Goal: Contribute content: Add original content to the website for others to see

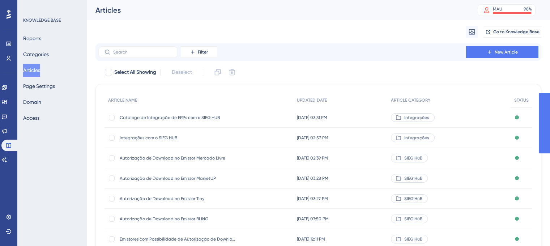
click at [160, 50] on input "text" at bounding box center [142, 52] width 59 height 5
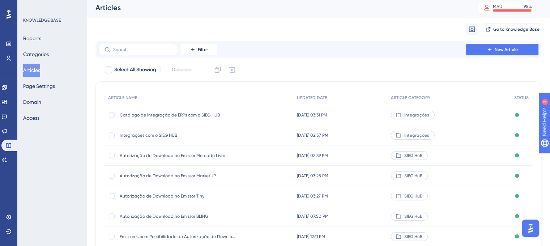
type input "Integração – VHSYS"
checkbox input "true"
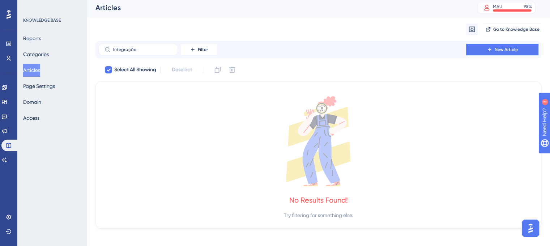
type input "Integraçã"
checkbox input "false"
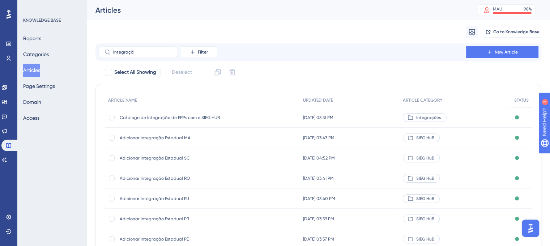
type input "Integraçã"
click at [505, 52] on span "New Article" at bounding box center [506, 52] width 23 height 6
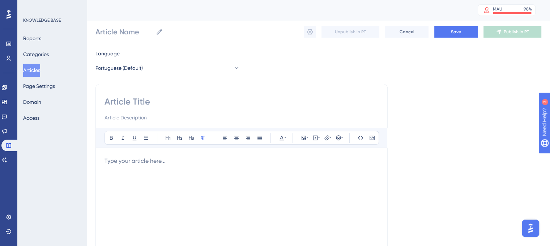
click at [194, 104] on input at bounding box center [241, 102] width 274 height 12
click at [176, 160] on p at bounding box center [241, 161] width 274 height 9
click at [305, 137] on icon at bounding box center [304, 138] width 6 height 6
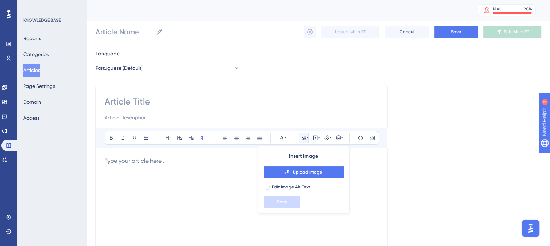
click at [192, 181] on div at bounding box center [241, 236] width 274 height 159
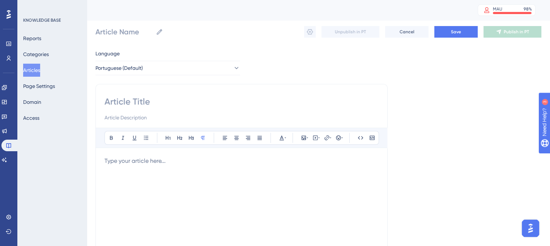
click at [164, 100] on input at bounding box center [241, 102] width 274 height 12
paste input "Integração – VHSYS + SIEG HUB"
type input "Integração – VHSYS + SIEG HUB"
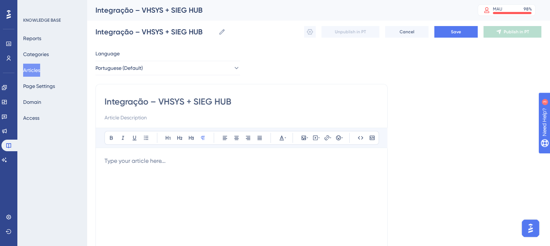
click at [106, 103] on input "Integração – VHSYS + SIEG HUB" at bounding box center [241, 102] width 274 height 12
type input "Integração – VHSYS + SIEG HUB"
click at [103, 103] on div "Integração – VHSYS + SIEG HUB Bold Italic Underline Bullet Point Heading 1 Head…" at bounding box center [241, 204] width 292 height 241
click at [106, 101] on input "Integração – VHSYS + SIEG HUB" at bounding box center [241, 102] width 274 height 12
click at [105, 101] on input "Integração – VHSYS + SIEG HUB" at bounding box center [241, 102] width 274 height 12
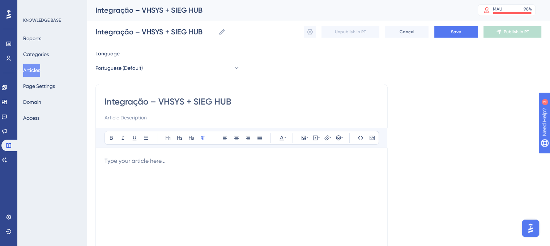
click at [117, 159] on p at bounding box center [241, 161] width 274 height 9
click at [177, 157] on p at bounding box center [241, 161] width 274 height 9
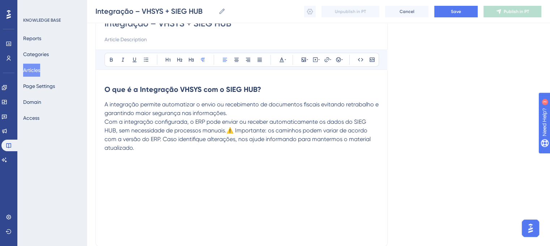
scroll to position [80, 0]
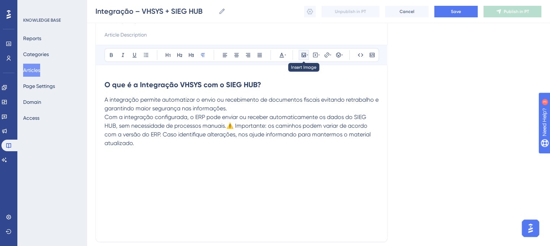
click at [304, 55] on icon at bounding box center [304, 55] width 4 height 4
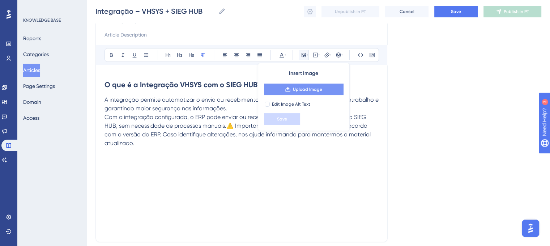
click at [307, 86] on span "Upload Image" at bounding box center [307, 89] width 29 height 6
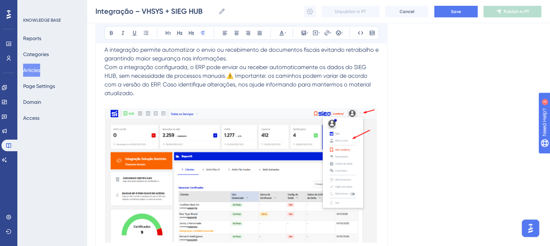
scroll to position [143, 0]
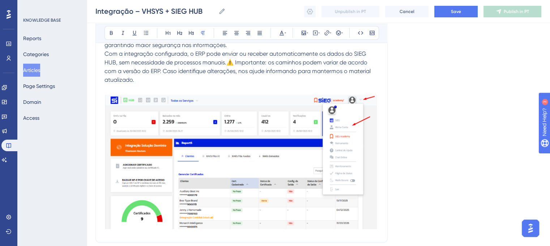
drag, startPoint x: 554, startPoint y: 101, endPoint x: 59, endPoint y: 11, distance: 503.5
click at [303, 79] on p "Com a integração configurada, o ERP pode enviar ou receber automaticamente os d…" at bounding box center [241, 67] width 274 height 35
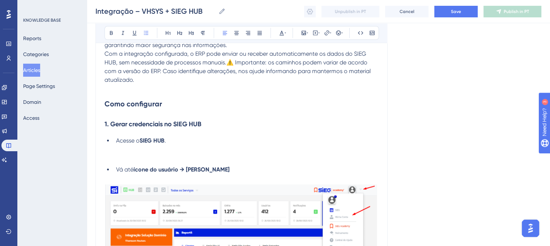
click at [116, 169] on span "Vá até" at bounding box center [124, 169] width 17 height 7
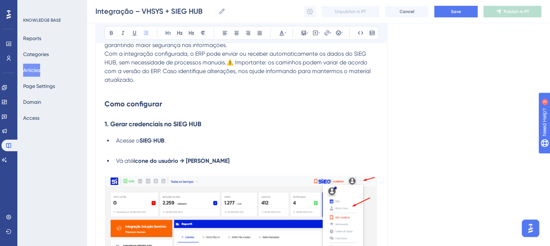
click at [239, 146] on li "Acesse o SIEG HUB ." at bounding box center [245, 144] width 265 height 17
click at [259, 155] on ul "Acesse o SIEG HUB . Vá até ícone do usuário → Minha Conta" at bounding box center [241, 150] width 274 height 29
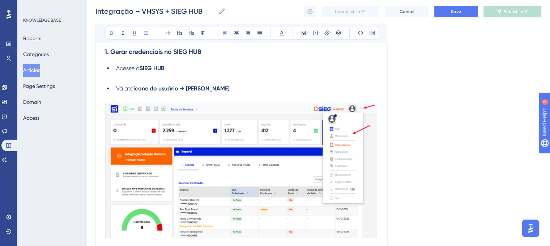
scroll to position [287, 0]
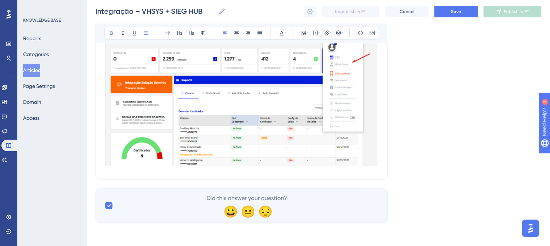
click at [377, 144] on img at bounding box center [241, 99] width 274 height 138
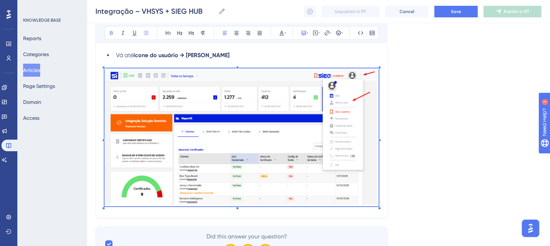
scroll to position [211, 0]
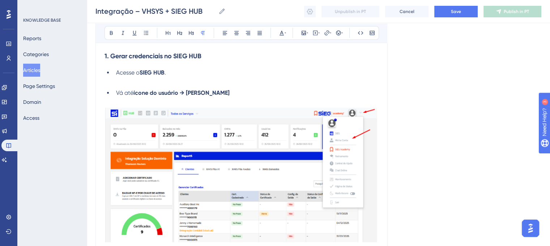
click at [375, 101] on p at bounding box center [241, 101] width 274 height 9
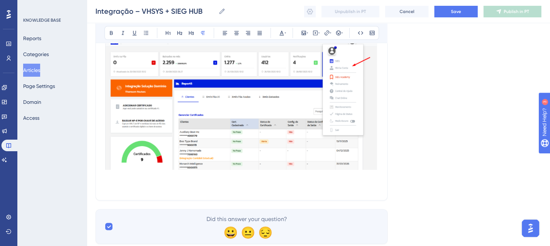
scroll to position [301, 0]
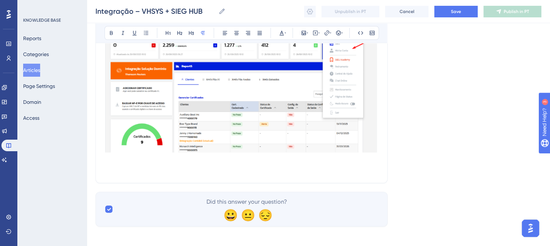
click at [142, 165] on p at bounding box center [241, 169] width 274 height 9
click at [156, 172] on p at bounding box center [241, 169] width 274 height 9
click at [106, 170] on span "Vá Até" at bounding box center [112, 169] width 17 height 7
click at [104, 170] on span "Vá Até" at bounding box center [112, 169] width 17 height 7
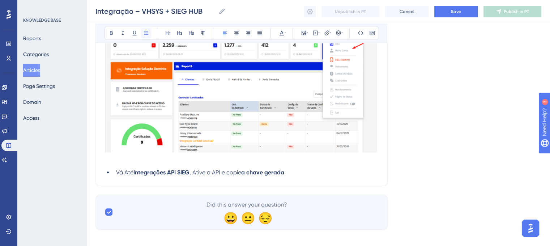
click at [146, 36] on button at bounding box center [146, 33] width 10 height 10
click at [302, 170] on li "Vá Até Integrações API SIEG , Ative a API e copie a chave gerada" at bounding box center [245, 172] width 265 height 9
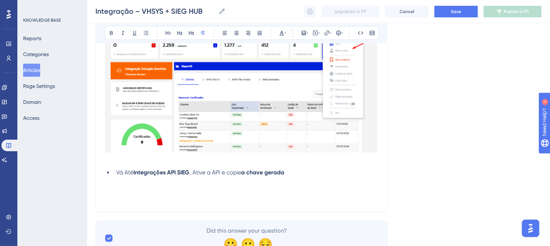
click at [142, 191] on p at bounding box center [241, 189] width 274 height 9
click at [179, 193] on p at bounding box center [241, 189] width 274 height 9
click at [304, 34] on icon at bounding box center [304, 33] width 6 height 6
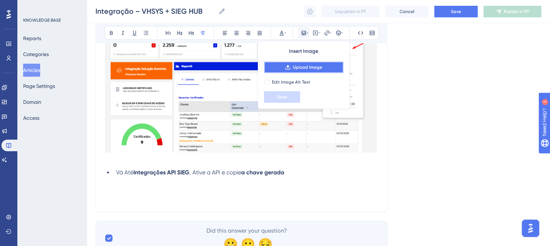
click at [303, 64] on span "Upload Image" at bounding box center [307, 67] width 29 height 6
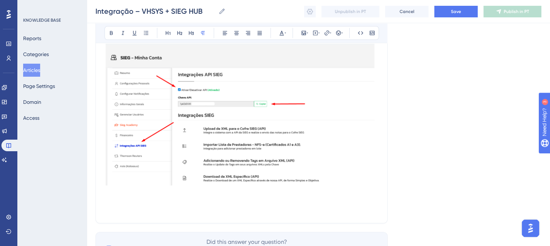
scroll to position [467, 0]
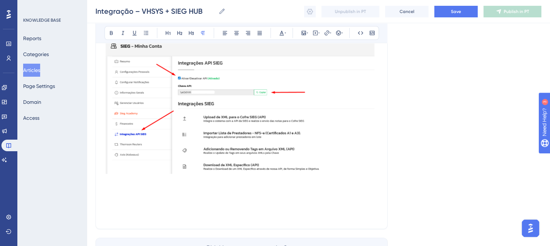
click at [121, 207] on p at bounding box center [241, 206] width 274 height 9
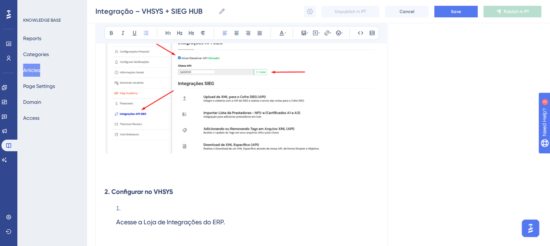
scroll to position [503, 0]
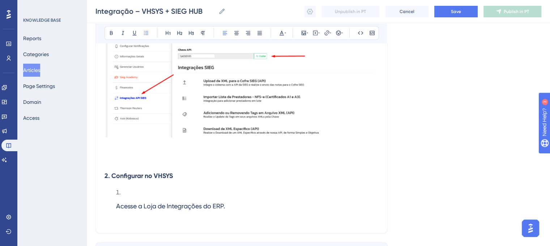
click at [116, 208] on li "Acesse a Loja de Integrações do ERP." at bounding box center [245, 201] width 265 height 27
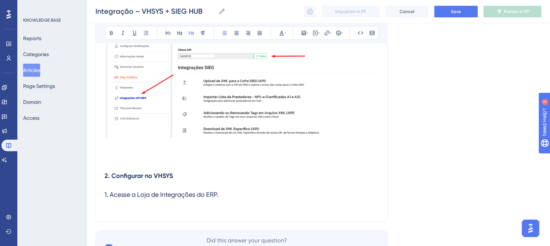
click at [258, 197] on h3 "1. Acesse a Loja de Integrações do ERP." at bounding box center [241, 194] width 274 height 19
click at [105, 193] on span "1. Acesse a Loja de Integrações do ERP." at bounding box center [161, 195] width 114 height 8
click at [137, 174] on strong "2. Configurar no VHSYS" at bounding box center [138, 176] width 68 height 8
click at [135, 176] on strong "2. Configurar no VHSYS" at bounding box center [138, 176] width 68 height 8
click at [138, 196] on span "1. Acesse a Loja de Integrações do ERP." at bounding box center [161, 195] width 114 height 8
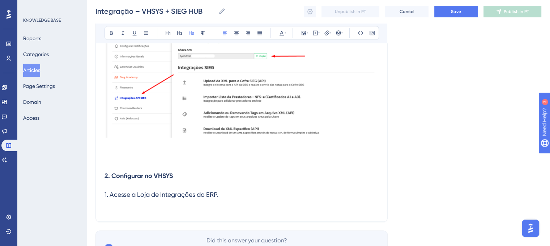
click at [138, 196] on span "1. Acesse a Loja de Integrações do ERP." at bounding box center [161, 195] width 114 height 8
click at [146, 178] on strong "2. Configurar no VHSYS" at bounding box center [138, 176] width 68 height 8
drag, startPoint x: 113, startPoint y: 195, endPoint x: 234, endPoint y: 191, distance: 121.6
click at [234, 191] on h3 "1. Acesse a Loja de Integrações do ERP." at bounding box center [241, 194] width 274 height 19
click at [204, 198] on span "1. Acesse a Loja de Integrações do ERP." at bounding box center [161, 195] width 114 height 8
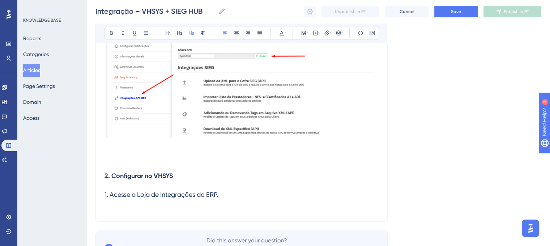
click at [163, 174] on strong "2. Configurar no VHSYS" at bounding box center [138, 176] width 68 height 8
click at [137, 192] on span "1. Acesse a Loja de Integrações do ERP." at bounding box center [161, 195] width 114 height 8
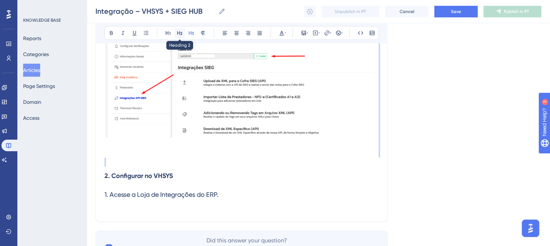
click at [179, 34] on icon at bounding box center [179, 33] width 5 height 4
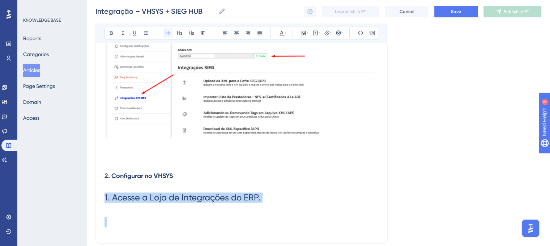
click at [170, 34] on icon at bounding box center [168, 33] width 5 height 4
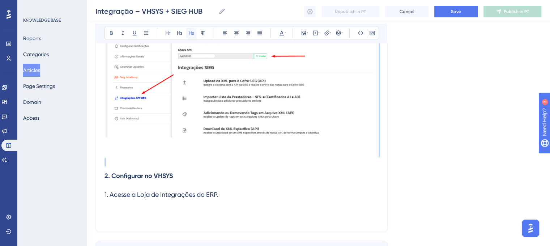
click at [193, 35] on icon at bounding box center [191, 33] width 6 height 6
click at [155, 179] on strong "2. Configurar no VHSYS" at bounding box center [138, 176] width 68 height 8
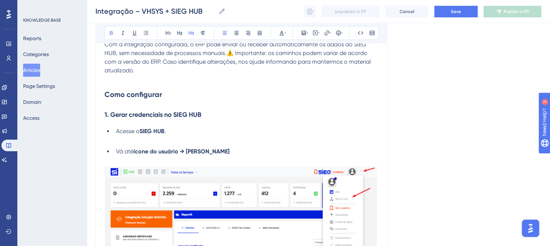
scroll to position [153, 0]
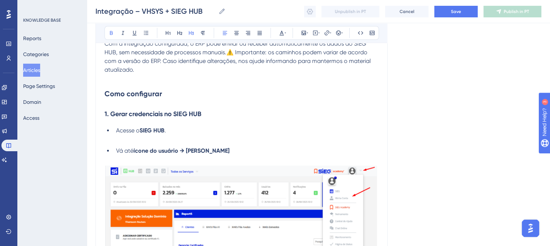
click at [161, 116] on strong "1. Gerar credenciais no SIEG HUB" at bounding box center [152, 114] width 97 height 8
click at [146, 114] on strong "1. Gerar credenciais no SIEG HUB" at bounding box center [152, 114] width 97 height 8
click at [152, 130] on strong "SIEG HUB" at bounding box center [152, 130] width 25 height 7
click at [373, 89] on h2 "Como configurar" at bounding box center [241, 94] width 274 height 22
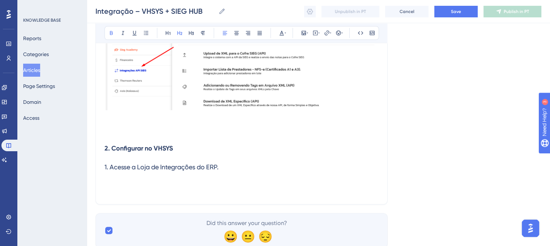
scroll to position [546, 0]
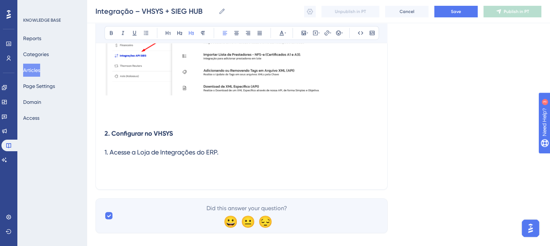
click at [120, 154] on span "1. Acesse a Loja de Integrações do ERP." at bounding box center [161, 152] width 114 height 8
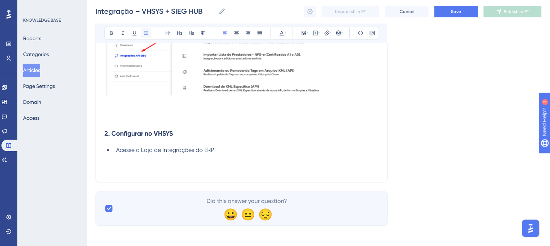
click at [145, 32] on icon at bounding box center [146, 33] width 6 height 6
click at [143, 36] on button at bounding box center [146, 33] width 10 height 10
click at [227, 149] on li "Acesse a Loja de Integrações do ERP." at bounding box center [245, 150] width 265 height 9
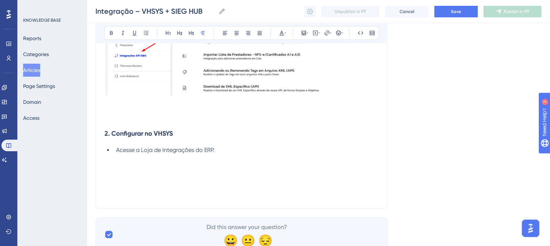
click at [213, 171] on p at bounding box center [241, 167] width 274 height 9
click at [314, 32] on icon at bounding box center [315, 33] width 6 height 6
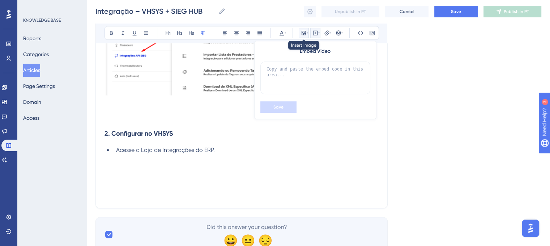
click at [302, 33] on icon at bounding box center [304, 33] width 4 height 4
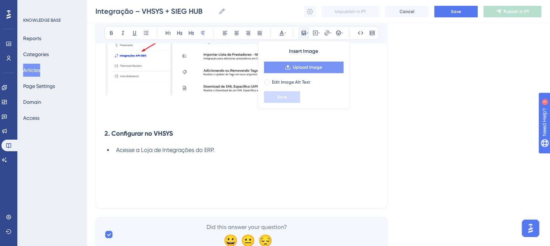
click at [294, 66] on span "Upload Image" at bounding box center [307, 67] width 29 height 6
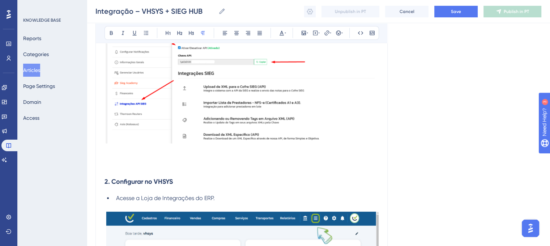
scroll to position [534, 0]
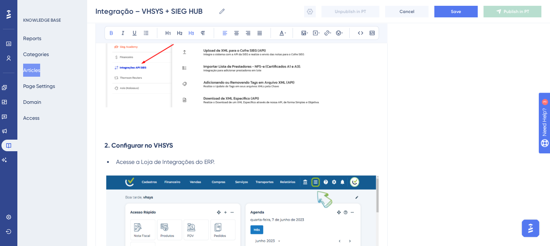
click at [106, 145] on strong "2. Configurar no VHSYS" at bounding box center [138, 145] width 68 height 8
click at [128, 127] on div at bounding box center [241, 40] width 274 height 174
click at [132, 133] on p at bounding box center [241, 131] width 274 height 9
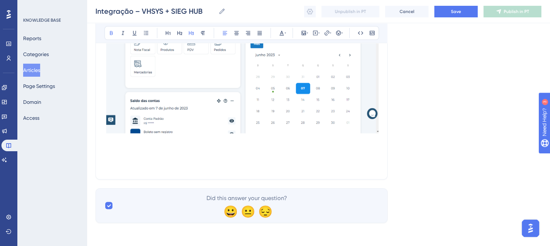
scroll to position [682, 0]
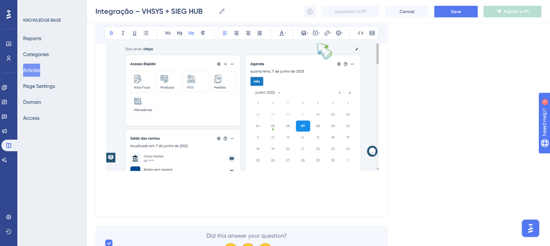
click at [342, 185] on p at bounding box center [241, 184] width 274 height 9
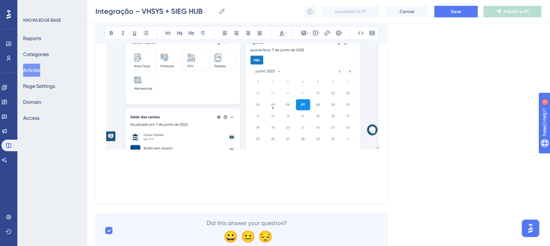
scroll to position [712, 0]
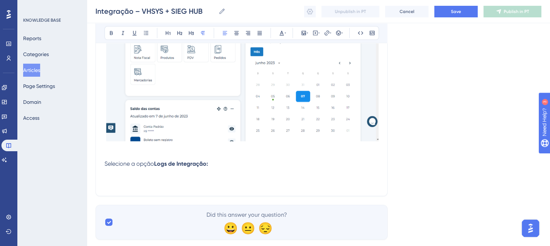
click at [105, 166] on span "Selecione a opção" at bounding box center [129, 163] width 50 height 7
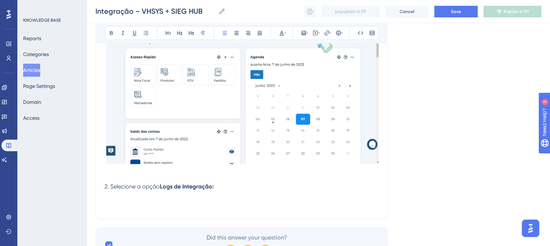
scroll to position [711, 0]
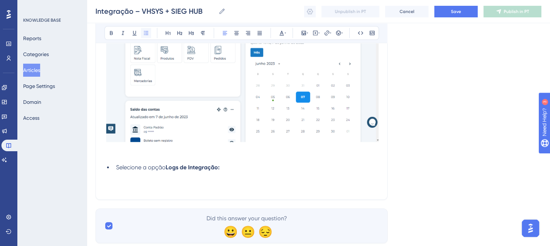
click at [145, 33] on icon at bounding box center [146, 33] width 4 height 4
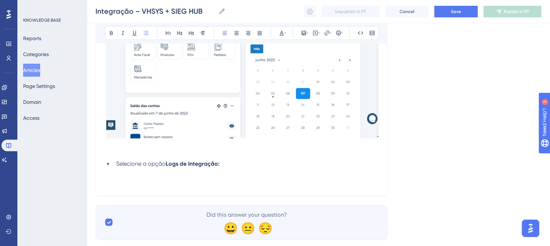
scroll to position [730, 0]
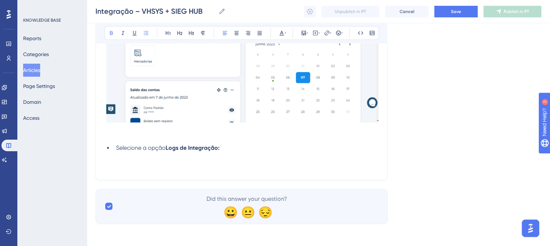
click at [268, 145] on li "Selecione a opção Logs de Integração:" at bounding box center [245, 148] width 265 height 9
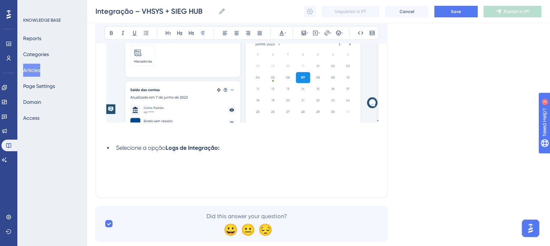
click at [136, 163] on p at bounding box center [241, 165] width 274 height 9
click at [302, 32] on icon at bounding box center [304, 33] width 6 height 6
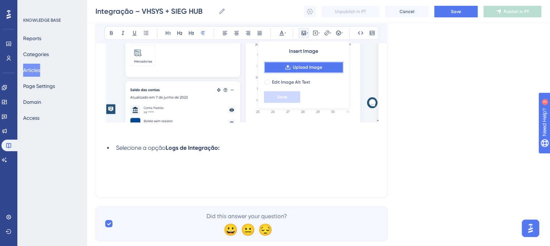
click at [302, 63] on button "Upload Image" at bounding box center [304, 67] width 80 height 12
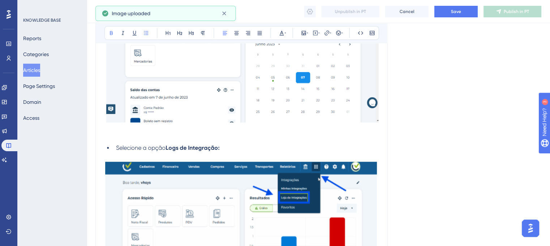
click at [257, 145] on li "Selecione a opção Logs de Integração:" at bounding box center [245, 148] width 265 height 9
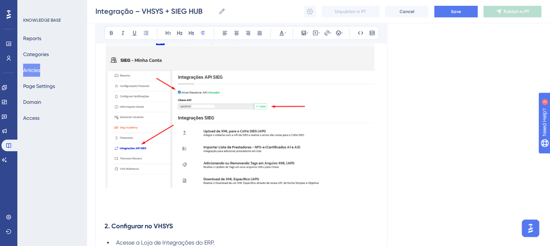
scroll to position [494, 0]
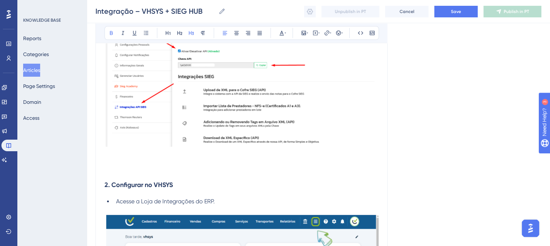
click at [112, 178] on h3 "2. Configurar no VHSYS" at bounding box center [241, 184] width 274 height 19
click at [112, 177] on h3 "2. Configurar no VHSYS" at bounding box center [241, 184] width 274 height 19
click at [113, 177] on h3 "2. Configurar no VHSYS" at bounding box center [241, 184] width 274 height 19
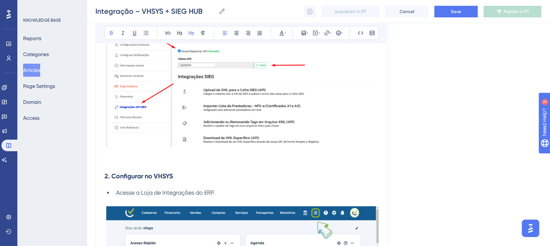
click at [202, 178] on h3 "2. Configurar no VHSYS" at bounding box center [241, 176] width 274 height 19
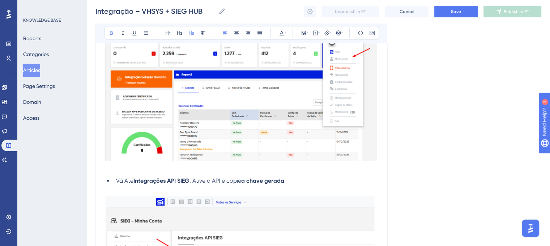
scroll to position [295, 0]
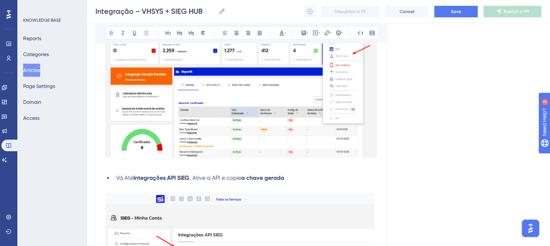
click at [298, 178] on li "Vá Até Integrações API SIEG , Ative a API e copie a chave gerada" at bounding box center [245, 178] width 265 height 9
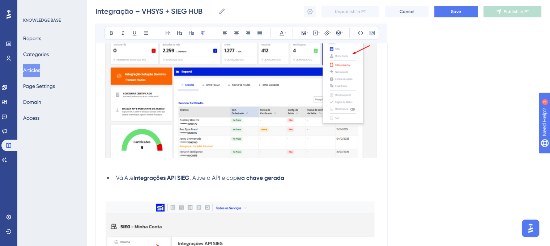
click at [132, 168] on p at bounding box center [241, 166] width 274 height 9
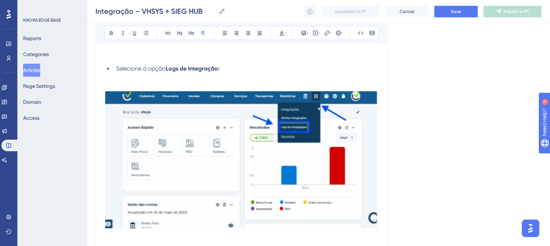
scroll to position [904, 0]
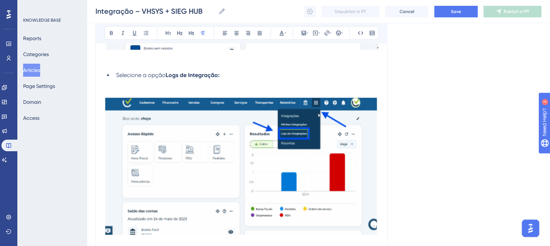
click at [378, 125] on img at bounding box center [241, 169] width 274 height 144
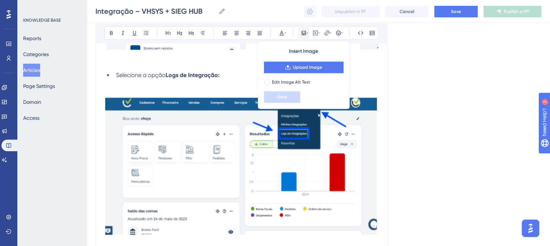
click at [373, 95] on p at bounding box center [241, 92] width 274 height 9
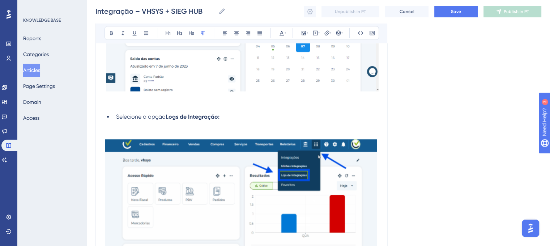
scroll to position [852, 0]
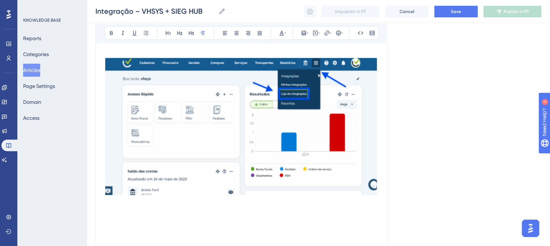
click at [132, 214] on p at bounding box center [241, 216] width 274 height 9
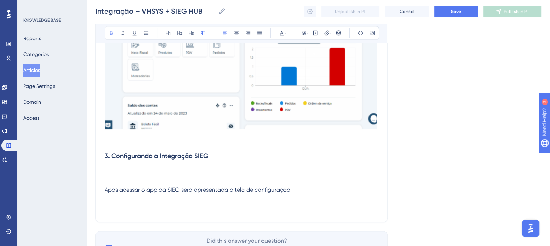
scroll to position [950, 0]
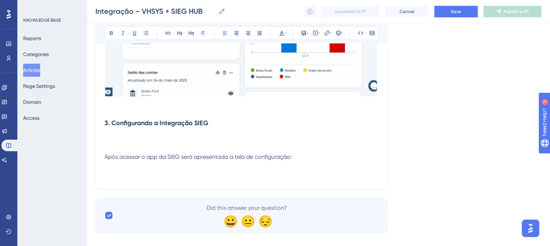
click at [106, 158] on span "Após acessar o app da SIEG será apresentada a tela de configuração:" at bounding box center [197, 156] width 187 height 7
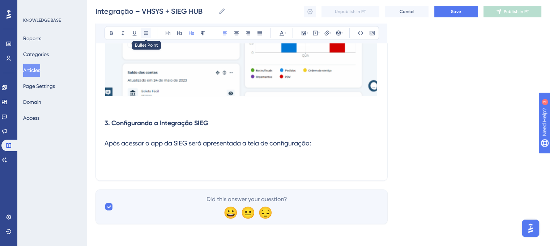
scroll to position [942, 0]
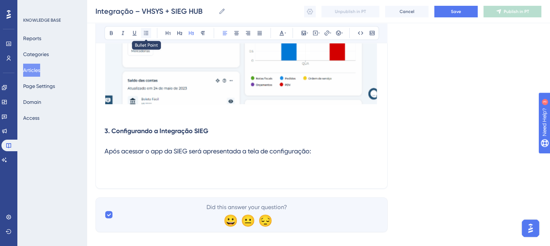
click at [145, 34] on icon at bounding box center [146, 33] width 6 height 6
click at [105, 150] on span "Após acessar o app da SIEG será apresentada a tela de configuração:" at bounding box center [207, 151] width 206 height 8
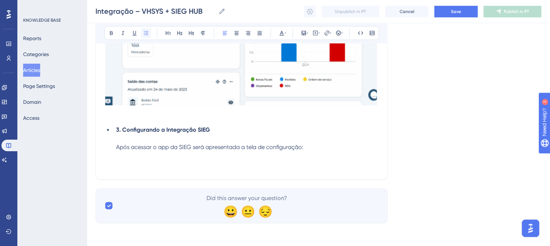
click at [149, 34] on icon at bounding box center [146, 33] width 6 height 6
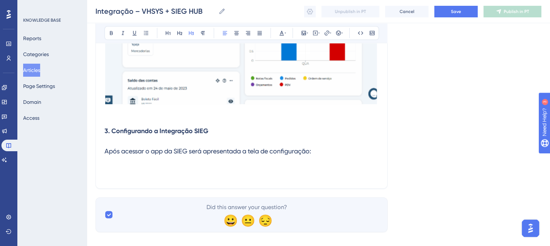
click at [106, 131] on strong "3. Configurando a Integração SIEG" at bounding box center [156, 131] width 104 height 8
click at [104, 149] on span "Após acessar o app da SIEG será apresentada a tela de configuração:" at bounding box center [207, 151] width 206 height 8
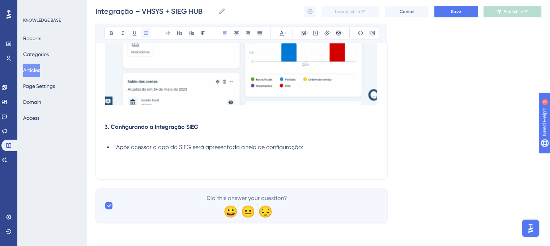
click at [144, 33] on icon at bounding box center [146, 33] width 6 height 6
click at [313, 161] on h3 at bounding box center [241, 161] width 274 height 19
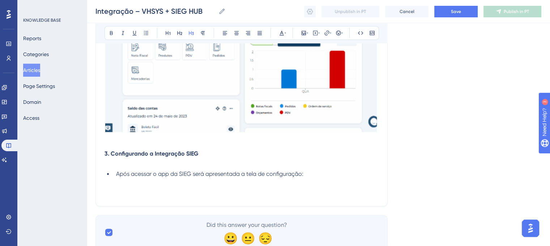
scroll to position [917, 0]
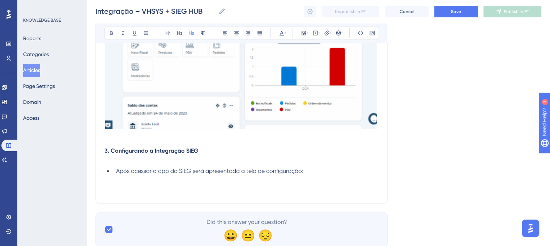
click at [188, 185] on h3 at bounding box center [241, 184] width 274 height 19
click at [304, 31] on icon at bounding box center [304, 33] width 6 height 6
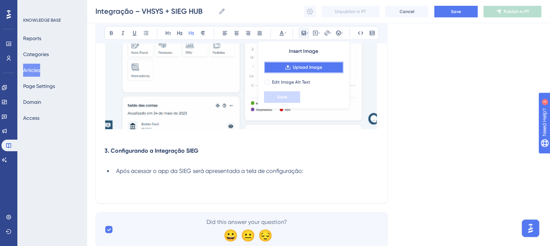
click at [312, 63] on button "Upload Image" at bounding box center [304, 67] width 80 height 12
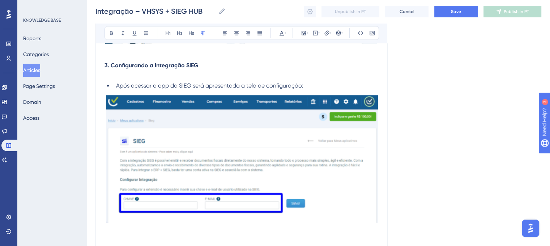
scroll to position [1016, 0]
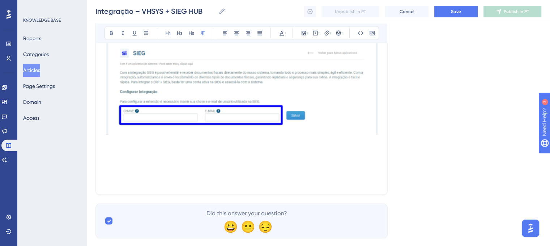
scroll to position [1118, 0]
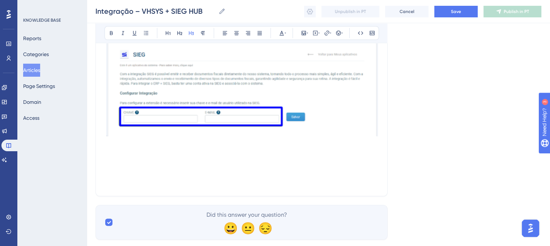
click at [341, 161] on h3 at bounding box center [241, 168] width 274 height 19
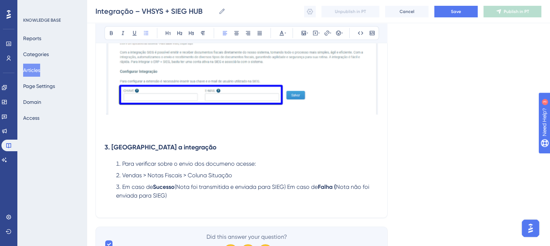
scroll to position [1179, 0]
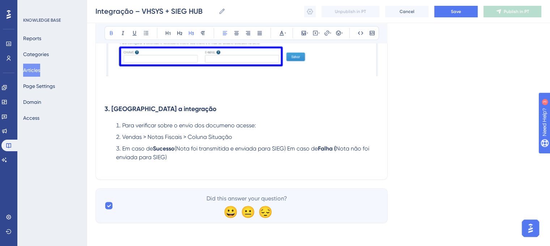
click at [107, 110] on strong "3. Validar a integração" at bounding box center [160, 109] width 112 height 8
click at [257, 166] on p at bounding box center [241, 166] width 274 height 9
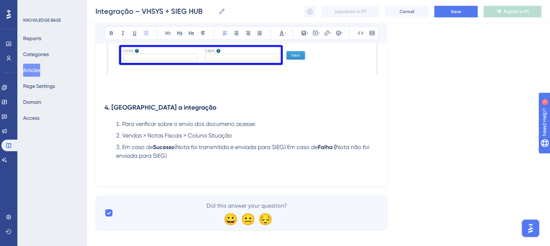
click at [214, 128] on li "Para verificar sobre o envio dos documeno acesse:" at bounding box center [245, 124] width 265 height 9
click at [0, 0] on lt-span "documento" at bounding box center [0, 0] width 0 height 0
click at [217, 160] on li "Em caso de Sucesso (Nota foi transmitida e enviada para SIEG) Em caso de Falha …" at bounding box center [245, 151] width 265 height 17
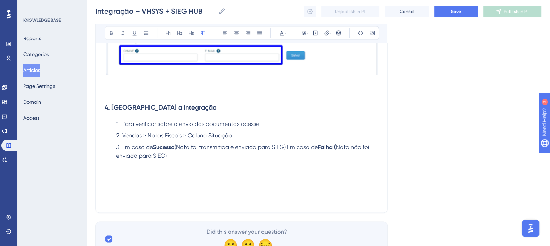
click at [146, 189] on p at bounding box center [241, 190] width 274 height 9
click at [123, 175] on p at bounding box center [241, 173] width 274 height 9
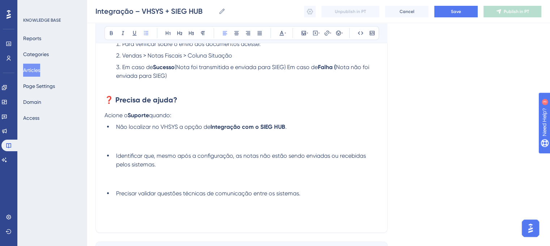
scroll to position [1263, 0]
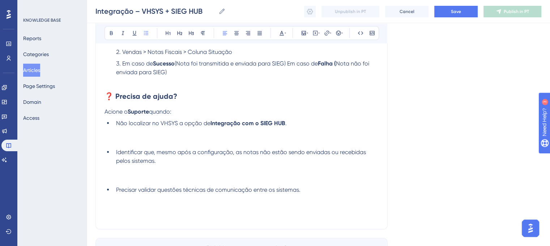
click at [114, 152] on li "Identificar que, mesmo após a configuração, as notas não estão sendo enviadas o…" at bounding box center [245, 165] width 265 height 35
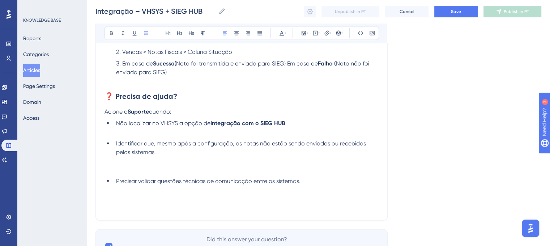
click at [114, 181] on li "Precisar validar questões técnicas de comunicação entre os sistemas." at bounding box center [245, 180] width 265 height 9
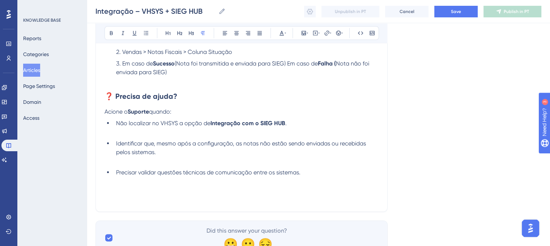
click at [137, 201] on p at bounding box center [241, 198] width 274 height 9
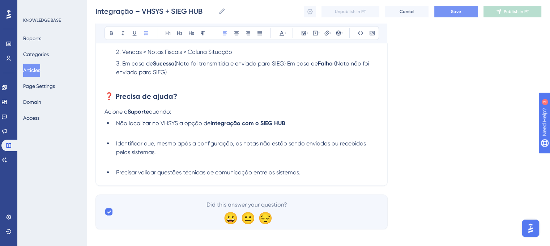
click at [454, 14] on span "Save" at bounding box center [456, 12] width 10 height 6
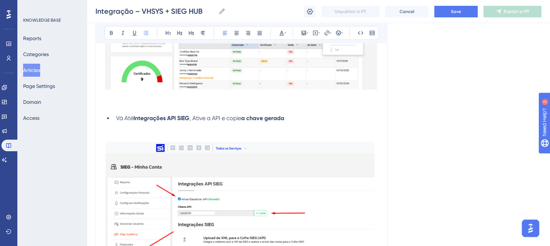
scroll to position [347, 0]
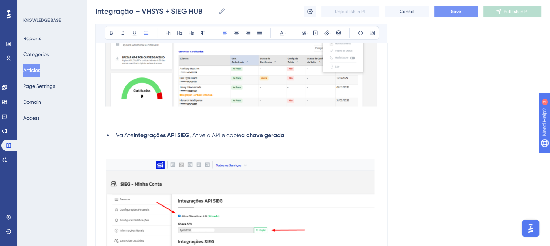
click at [458, 11] on span "Save" at bounding box center [456, 12] width 10 height 6
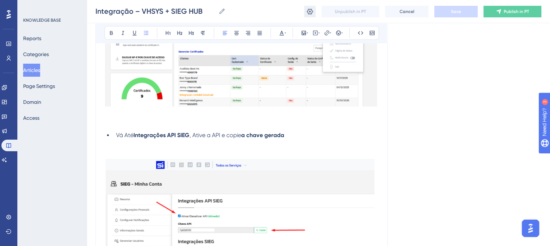
click at [308, 10] on icon at bounding box center [309, 11] width 7 height 7
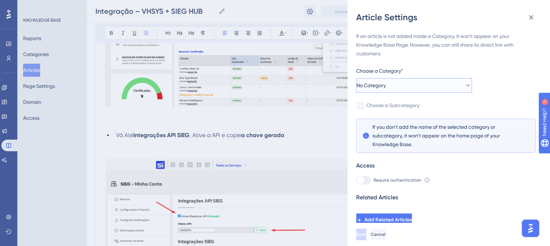
click at [431, 87] on button "No Category" at bounding box center [414, 85] width 116 height 14
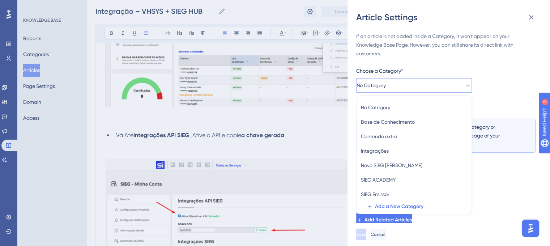
scroll to position [29, 0]
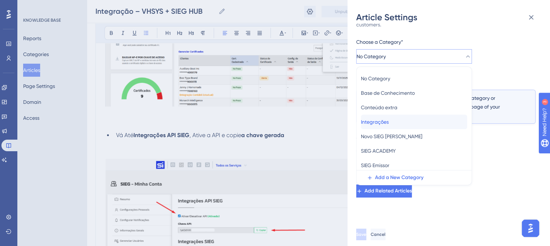
click at [388, 121] on span "Integrações" at bounding box center [375, 122] width 28 height 9
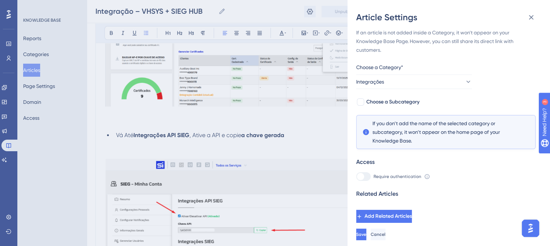
scroll to position [0, 0]
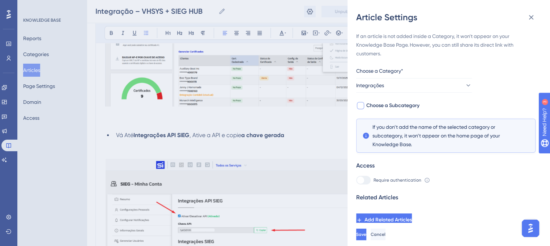
click at [361, 105] on div at bounding box center [360, 105] width 7 height 7
checkbox input "true"
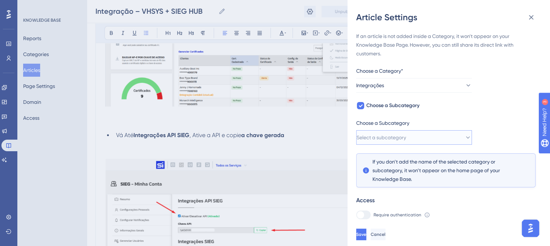
click at [438, 142] on button "Select a subcategory" at bounding box center [414, 137] width 116 height 14
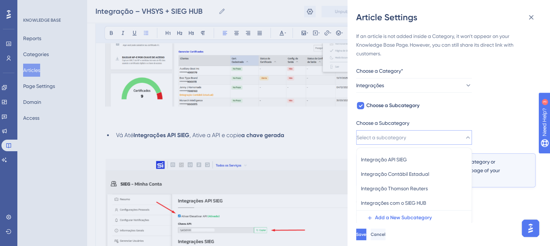
scroll to position [33, 0]
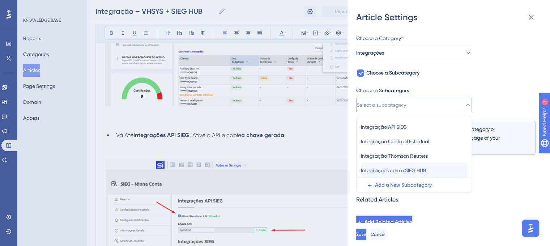
click at [411, 169] on span "Integrações com o SIEG HUB" at bounding box center [393, 170] width 65 height 9
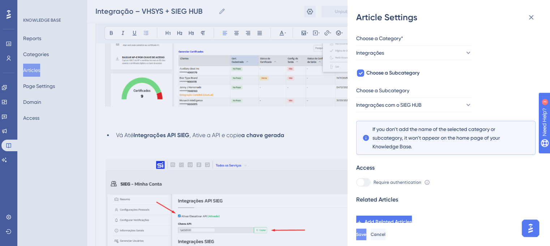
click at [366, 237] on span "Save" at bounding box center [361, 234] width 10 height 6
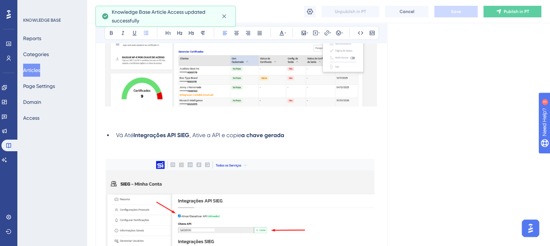
click at [34, 67] on button "Articles" at bounding box center [31, 70] width 17 height 13
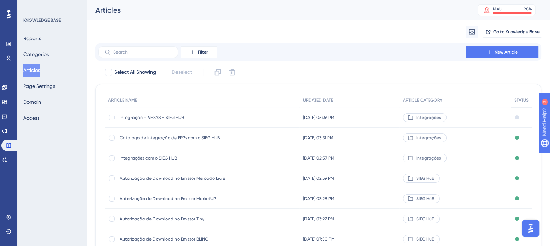
click at [166, 137] on span "Catálogo de Integração de ERPs com o SIEG HUB" at bounding box center [178, 138] width 116 height 6
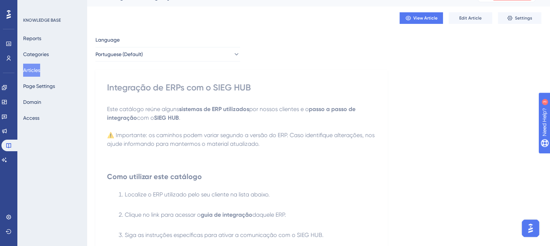
scroll to position [17, 0]
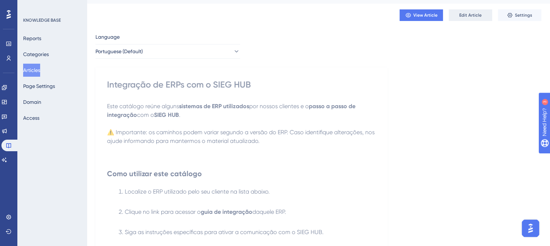
click at [466, 13] on span "Edit Article" at bounding box center [470, 15] width 22 height 6
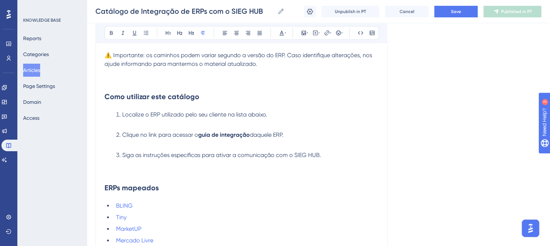
scroll to position [110, 0]
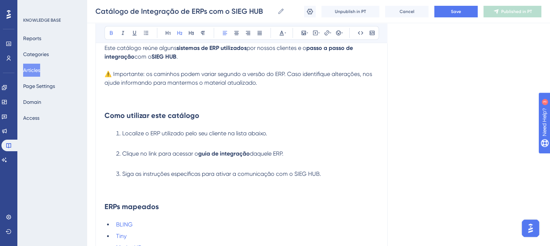
click at [105, 114] on strong "Como utilizar este catálogo" at bounding box center [151, 115] width 95 height 9
click at [120, 110] on h2 "Como utilizar este catálogo" at bounding box center [241, 115] width 274 height 22
click at [120, 107] on h2 "Como utilizar este catálogo" at bounding box center [241, 115] width 274 height 22
click at [130, 107] on h2 "Como utilizar este catálogo" at bounding box center [241, 115] width 274 height 22
click at [132, 104] on p at bounding box center [241, 100] width 274 height 9
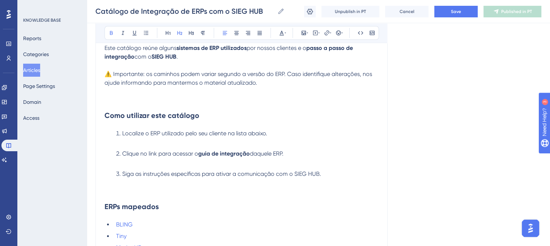
click at [132, 107] on h2 "Como utilizar este catálogo" at bounding box center [241, 115] width 274 height 22
click at [136, 102] on p at bounding box center [241, 100] width 274 height 9
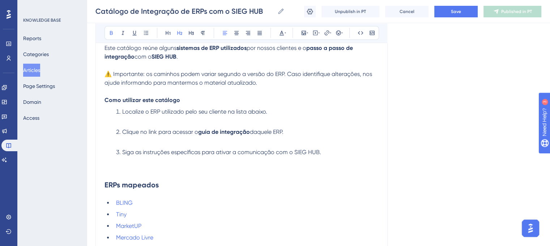
click at [106, 186] on strong "ERPs mapeados" at bounding box center [131, 184] width 54 height 9
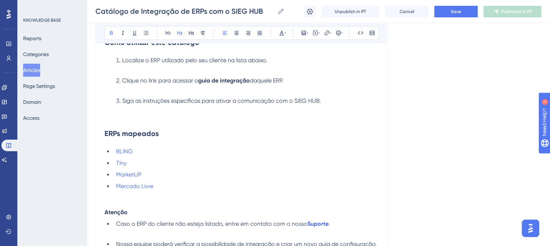
scroll to position [0, 0]
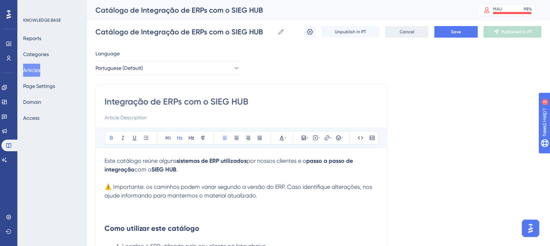
click at [410, 32] on span "Cancel" at bounding box center [407, 32] width 15 height 6
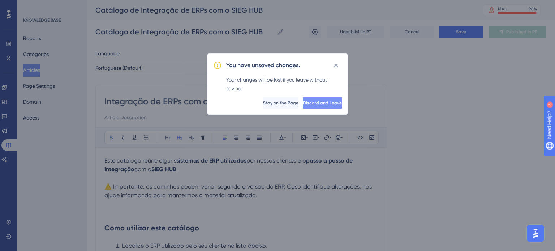
click at [317, 103] on span "Discard and Leave" at bounding box center [322, 103] width 39 height 6
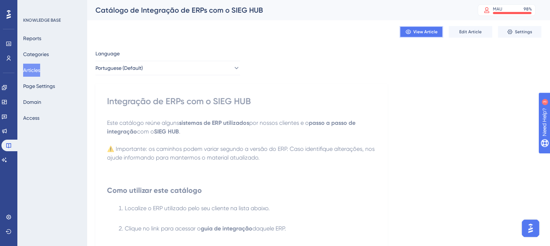
click at [420, 33] on span "View Article" at bounding box center [425, 32] width 24 height 6
click at [477, 32] on span "Edit Article" at bounding box center [470, 32] width 22 height 6
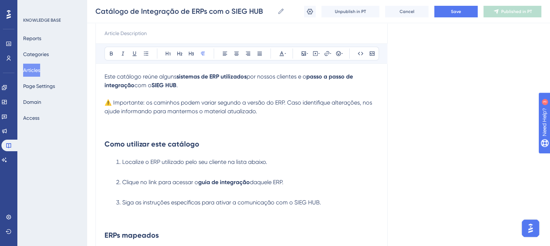
scroll to position [69, 0]
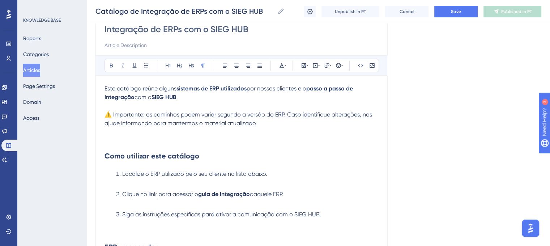
click at [154, 137] on p at bounding box center [241, 140] width 274 height 9
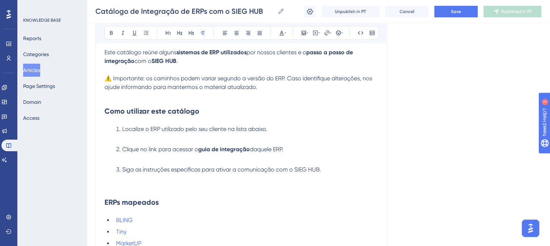
scroll to position [107, 0]
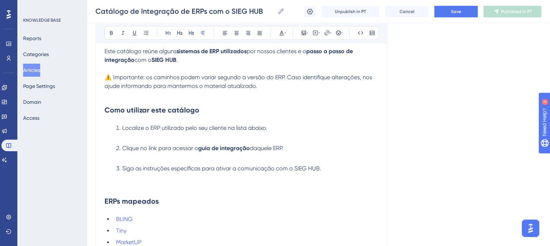
click at [120, 181] on p at bounding box center [241, 177] width 274 height 9
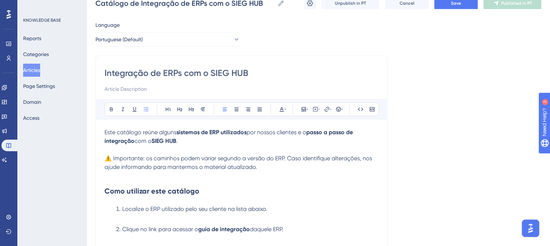
scroll to position [0, 0]
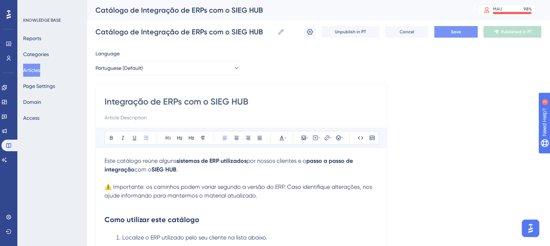
click at [466, 29] on button "Save" at bounding box center [455, 32] width 43 height 12
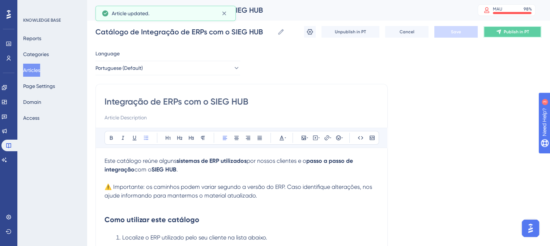
click at [514, 34] on span "Publish in PT" at bounding box center [516, 32] width 25 height 6
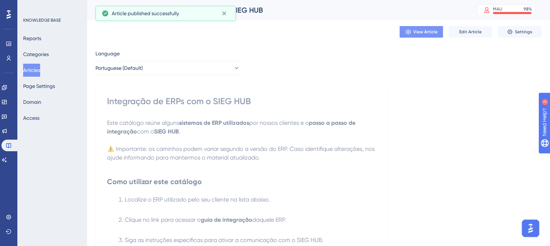
click at [421, 31] on span "View Article" at bounding box center [425, 32] width 24 height 6
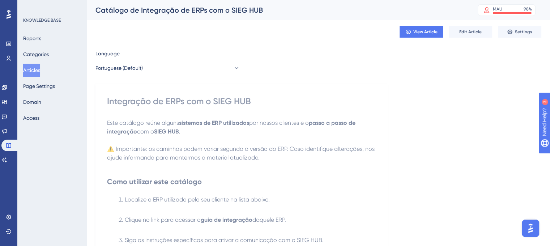
click at [39, 72] on button "Articles" at bounding box center [31, 70] width 17 height 13
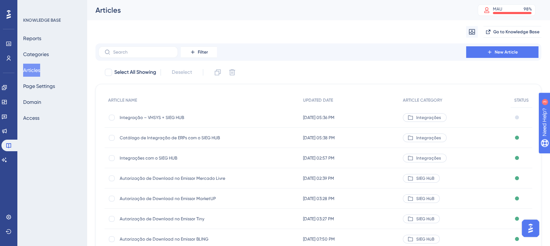
click at [152, 118] on span "Integração – VHSYS + SIEG HUB" at bounding box center [178, 118] width 116 height 6
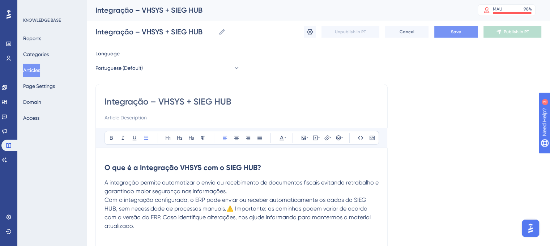
click at [460, 33] on span "Save" at bounding box center [456, 32] width 10 height 6
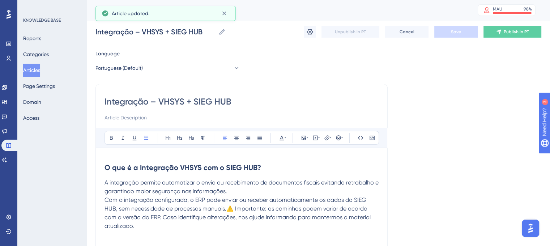
click at [35, 66] on button "Articles" at bounding box center [31, 70] width 17 height 13
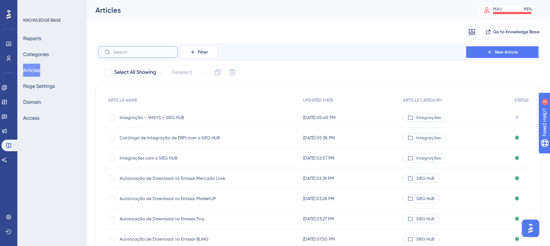
click at [150, 50] on input "text" at bounding box center [142, 52] width 59 height 5
click at [155, 51] on input "text" at bounding box center [142, 52] width 59 height 5
paste input "Configurando NF-es de Saíd"
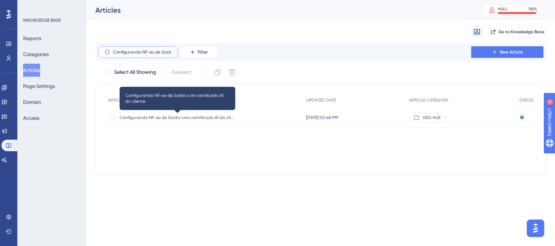
type input "Configurando NF-es de Saíd"
click at [184, 118] on span "Configurando NF-es de Saída com certificado A1 do cliente" at bounding box center [178, 118] width 116 height 6
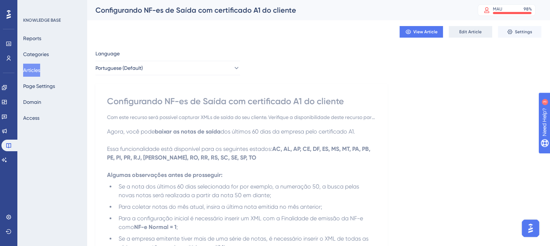
click at [469, 31] on span "Edit Article" at bounding box center [470, 32] width 22 height 6
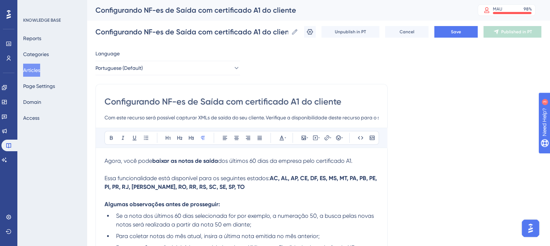
click at [29, 65] on button "Articles" at bounding box center [31, 70] width 17 height 13
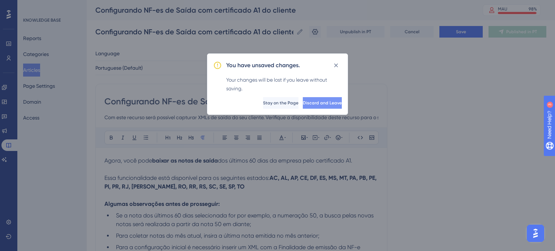
click at [312, 103] on span "Discard and Leave" at bounding box center [322, 103] width 39 height 6
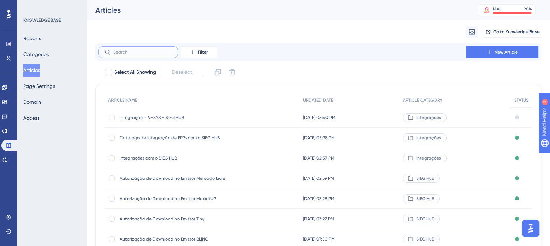
click at [139, 52] on input "text" at bounding box center [142, 52] width 59 height 5
paste input "Onde visualizar as empresas e certificados cadastrados no SIEG HüB"
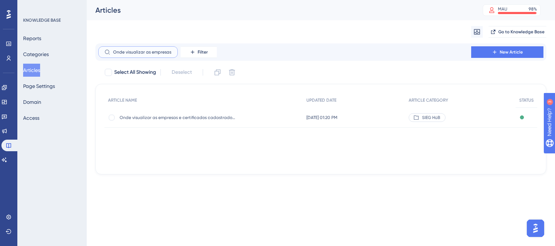
scroll to position [0, 78]
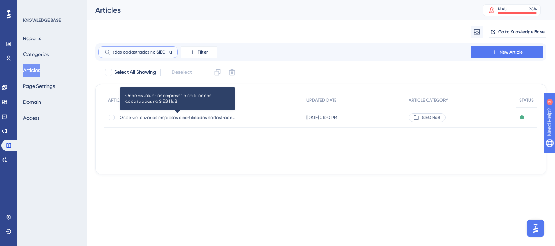
type input "Onde visualizar as empresas e certificados cadastrados no SIEG HüB"
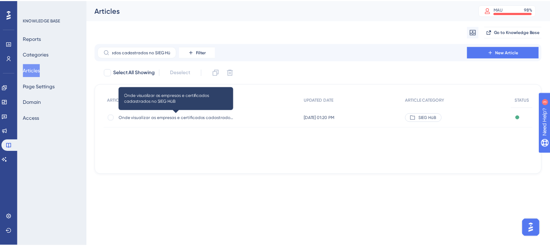
scroll to position [0, 0]
click at [167, 118] on span "Onde visualizar as empresas e certificados cadastrados no SIEG HüB" at bounding box center [178, 118] width 116 height 6
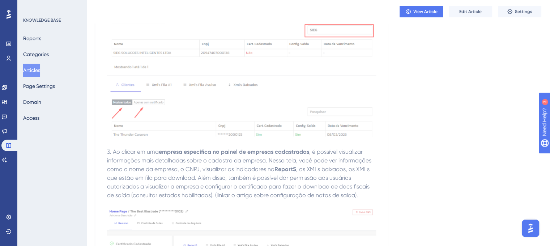
scroll to position [744, 0]
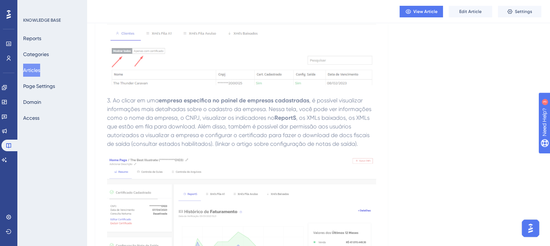
click at [462, 11] on span "Edit Article" at bounding box center [470, 12] width 22 height 6
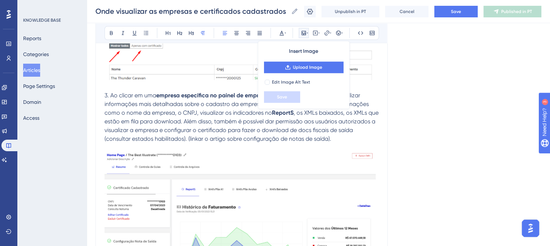
scroll to position [816, 0]
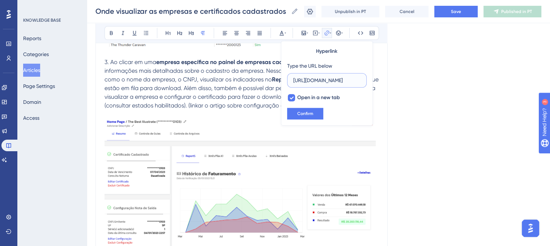
scroll to position [0, 187]
click at [337, 81] on input "https://sieg.movidesk.com/kb/article/356132/configurando-nf-es-de-saida-com-cer…" at bounding box center [326, 80] width 67 height 8
paste input "https://sieg-solucoes.help.userguiding.com/pt/articles/469-configurando-nfes-de…"
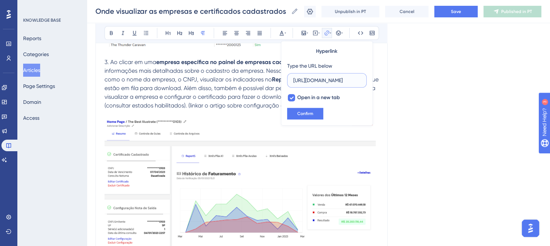
scroll to position [0, 199]
type input "https://sieg-solucoes.help.userguiding.com/pt/articles/469-configurando-nfes-de…"
click at [309, 111] on span "Confirm" at bounding box center [305, 114] width 16 height 6
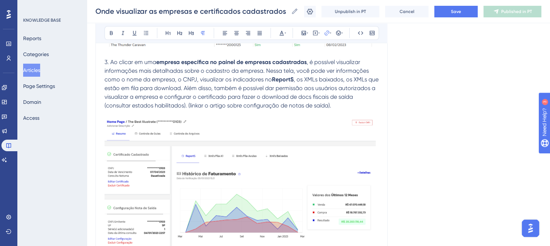
click at [451, 12] on button "Save" at bounding box center [455, 12] width 43 height 12
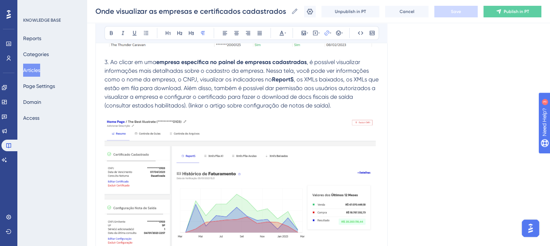
drag, startPoint x: 172, startPoint y: 131, endPoint x: 110, endPoint y: 130, distance: 61.8
click at [110, 130] on p "3. Ao clicar em uma empresa específica no painel de empresas cadastradas , é po…" at bounding box center [241, 236] width 274 height 664
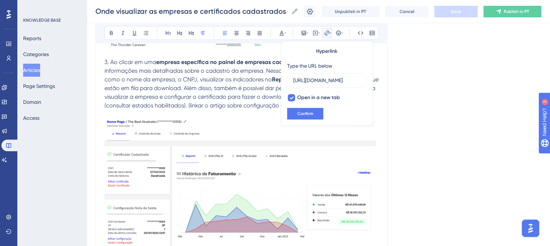
drag, startPoint x: 179, startPoint y: 133, endPoint x: 108, endPoint y: 130, distance: 71.3
click at [108, 130] on p "3. Ao clicar em uma empresa específica no painel de empresas cadastradas , é po…" at bounding box center [241, 236] width 274 height 664
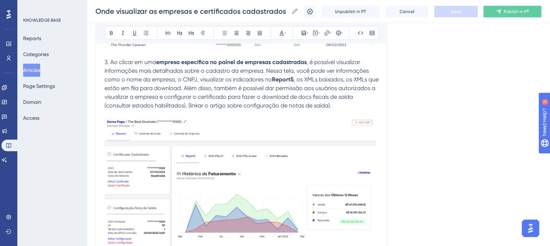
copy p "Permissão de usuários"
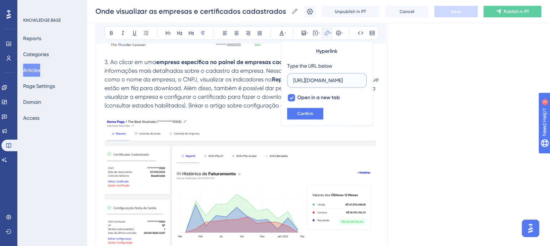
scroll to position [0, 116]
click at [331, 81] on input "https://sieg.movidesk.com/kb/article/356145/permissao-de-usuarios-no-hub" at bounding box center [326, 80] width 67 height 8
paste input "https://sieg-solucoes.help.userguiding.com/pt/articles/584-permissao-de-acesso"
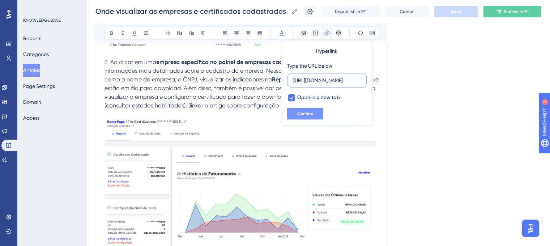
type input "https://sieg-solucoes.help.userguiding.com/pt/articles/584-permissao-de-acesso"
click at [311, 111] on span "Confirm" at bounding box center [305, 114] width 16 height 6
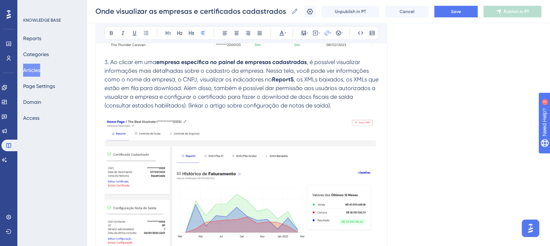
drag, startPoint x: 165, startPoint y: 140, endPoint x: 109, endPoint y: 138, distance: 55.7
click at [109, 138] on p "3. Ao clicar em uma empresa específica no painel de empresas cadastradas , é po…" at bounding box center [241, 236] width 274 height 664
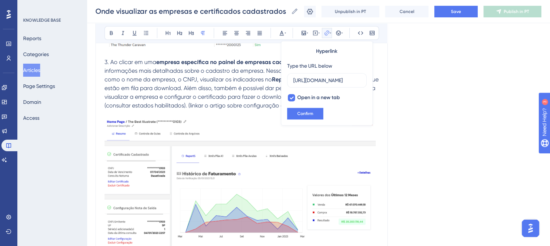
drag, startPoint x: 167, startPoint y: 139, endPoint x: 109, endPoint y: 136, distance: 58.3
click at [109, 136] on p "3. Ao clicar em uma empresa específica no painel de empresas cadastradas , é po…" at bounding box center [241, 236] width 274 height 664
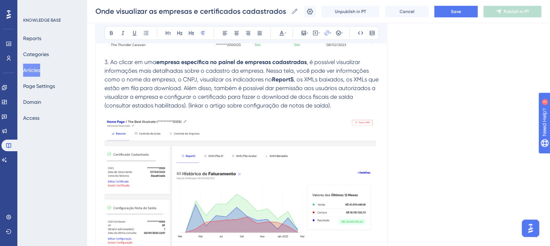
copy span "Download de XMLs"
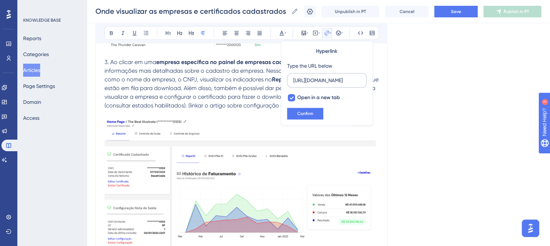
click at [333, 84] on label "https://sieg.movidesk.com/kb/article/356153/download-dos-arquivos-xmls-atraves-…" at bounding box center [327, 80] width 80 height 14
click at [333, 84] on input "https://sieg.movidesk.com/kb/article/356153/download-dos-arquivos-xmls-atraves-…" at bounding box center [326, 80] width 67 height 8
click at [336, 76] on input "https://sieg.movidesk.com/kb/article/356153/download-dos-arquivos-xmls-atraves-…" at bounding box center [326, 80] width 67 height 8
paste input "https://sieg-solucoes.help.userguiding.com/pt/articles/457-download-dos-xmls-ar…"
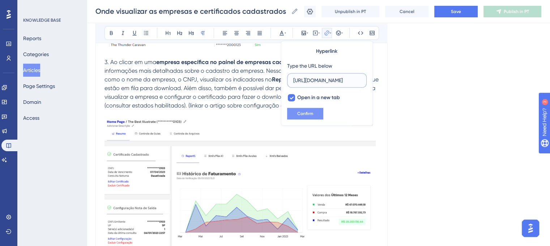
type input "https://sieg-solucoes.help.userguiding.com/pt/articles/457-download-dos-xmls-ar…"
click at [312, 111] on span "Confirm" at bounding box center [305, 114] width 16 height 6
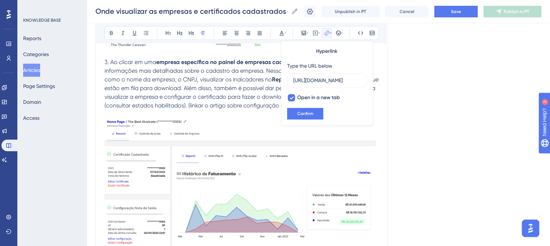
scroll to position [0, 46]
click at [328, 81] on input "https://sieg.movidesk.com/kb/category/reports" at bounding box center [326, 80] width 67 height 8
type input "https://sieg-solucoes.help.userguiding.com/pt/articles/752-reports-video"
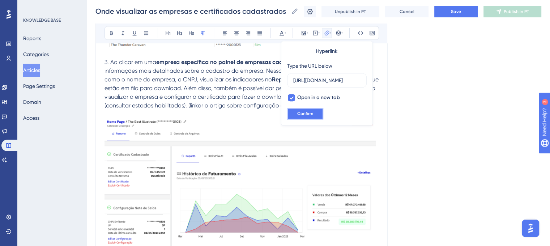
click at [308, 114] on span "Confirm" at bounding box center [305, 114] width 16 height 6
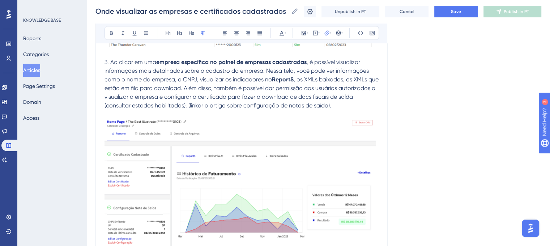
click at [296, 123] on p "3. Ao clicar em uma empresa específica no painel de empresas cadastradas , é po…" at bounding box center [241, 236] width 274 height 664
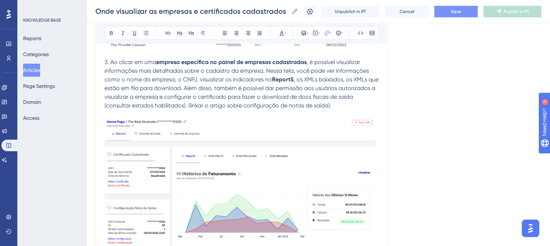
click at [461, 13] on span "Save" at bounding box center [456, 12] width 10 height 6
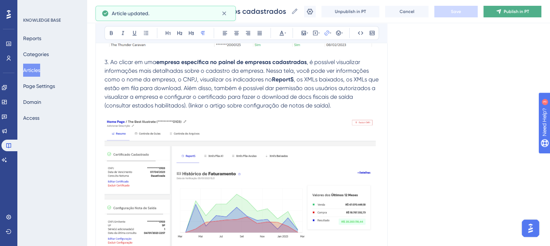
click at [529, 10] on span "Publish in PT" at bounding box center [516, 12] width 25 height 6
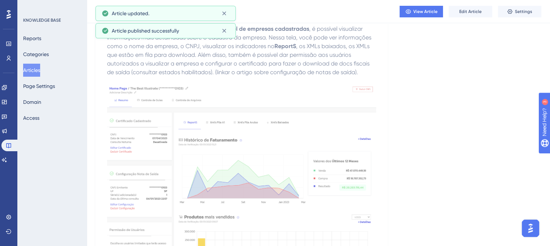
scroll to position [744, 0]
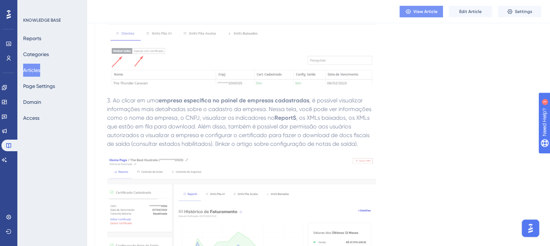
click at [425, 10] on span "View Article" at bounding box center [425, 12] width 24 height 6
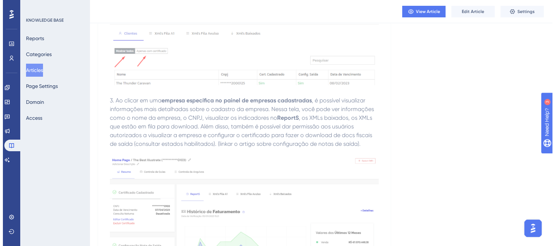
scroll to position [0, 0]
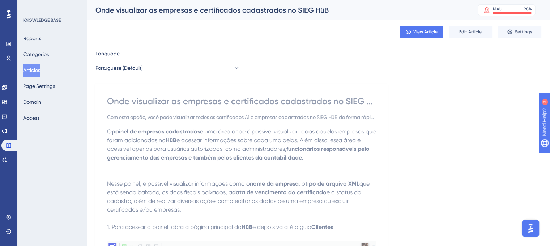
click at [33, 75] on button "Articles" at bounding box center [31, 70] width 17 height 13
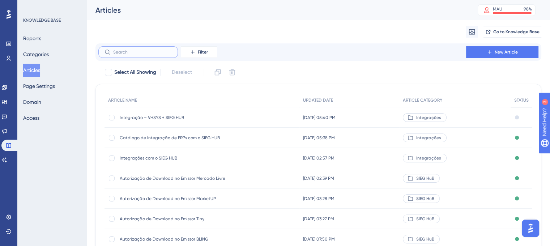
click at [135, 54] on input "text" at bounding box center [142, 52] width 59 height 5
paste input "Configurando NF-es de Saída com certificado A1 do cliente"
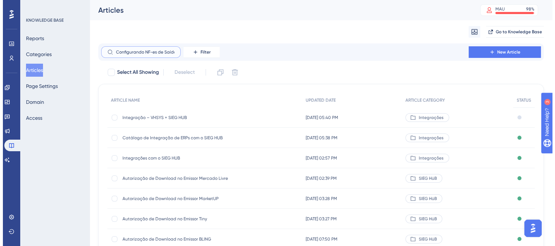
scroll to position [0, 59]
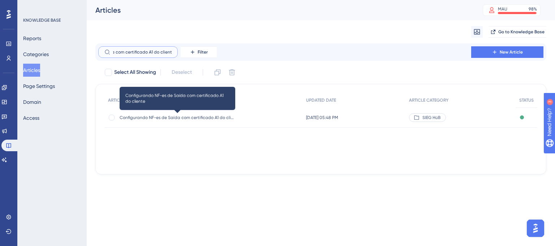
type input "Configurando NF-es de Saída com certificado A1 do cliente"
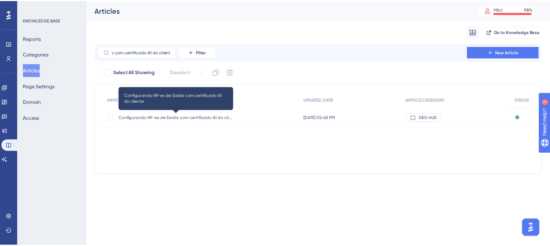
scroll to position [0, 0]
click at [172, 117] on span "Configurando NF-es de Saída com certificado A1 do cliente" at bounding box center [178, 118] width 116 height 6
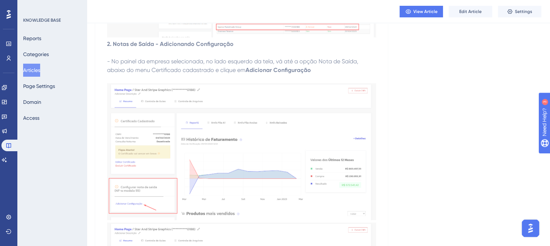
scroll to position [629, 0]
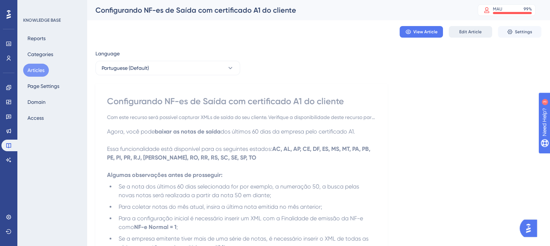
click at [463, 33] on span "Edit Article" at bounding box center [470, 32] width 22 height 6
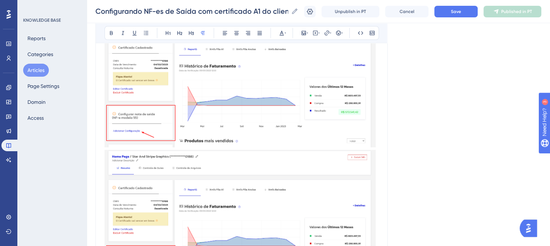
scroll to position [678, 0]
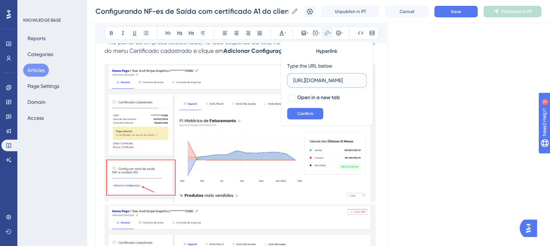
scroll to position [0, 286]
click at [323, 77] on input "https://sieg.movidesk.com/kb/article/356135/erros-ao-configurar-as-notas-de-sai…" at bounding box center [326, 80] width 67 height 8
paste input "https://sieg-solucoes.help.userguiding.com/pt/articles/470-erros-ao-configurar-…"
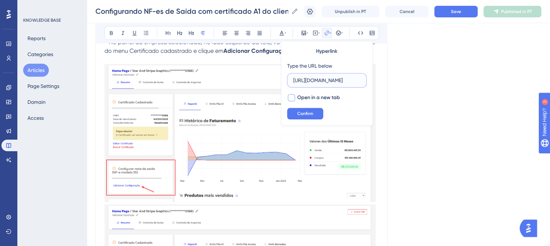
type input "https://sieg-solucoes.help.userguiding.com/pt/articles/470-erros-ao-configurar-…"
click at [294, 98] on div at bounding box center [291, 97] width 7 height 7
checkbox input "true"
click at [305, 111] on span "Confirm" at bounding box center [305, 114] width 16 height 6
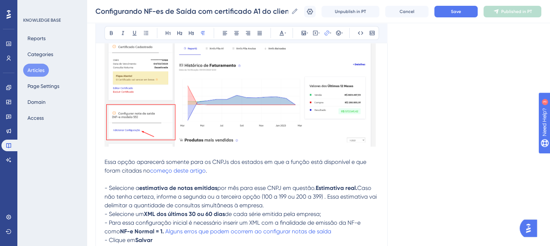
scroll to position [932, 0]
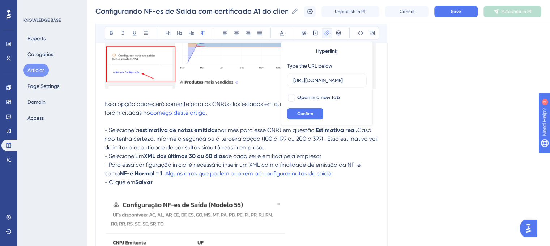
scroll to position [0, 0]
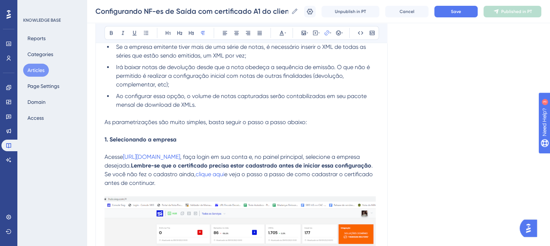
scroll to position [220, 0]
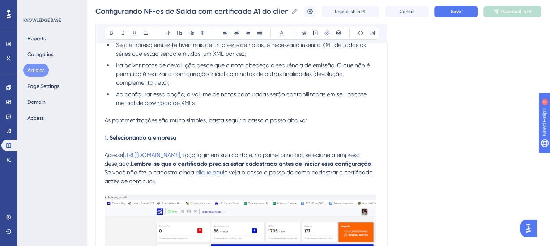
click at [205, 176] on span "clique aqui" at bounding box center [210, 172] width 29 height 7
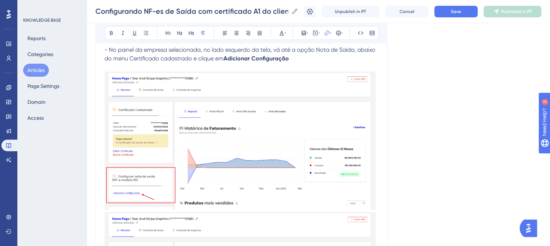
scroll to position [619, 0]
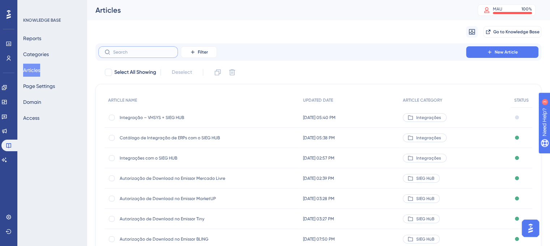
click at [144, 50] on input "text" at bounding box center [142, 52] width 59 height 5
paste input "Configurando NF-es de Saída com certificado A1 do cliente"
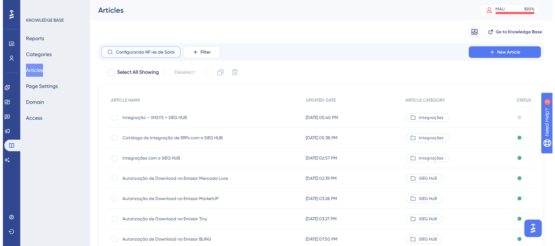
scroll to position [0, 59]
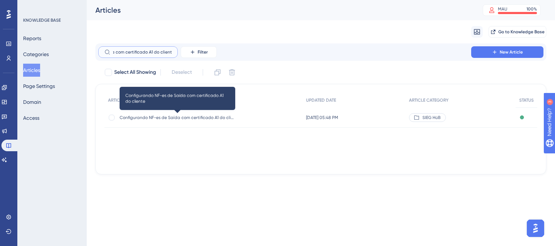
type input "Configurando NF-es de Saída com certificado A1 do cliente"
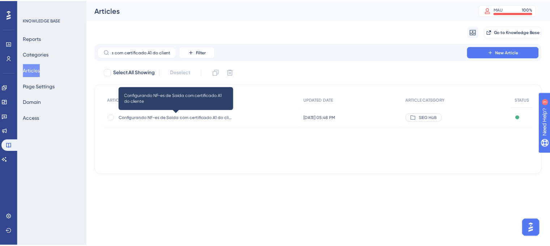
scroll to position [0, 0]
click at [179, 118] on span "Configurando NF-es de Saída com certificado A1 do cliente" at bounding box center [178, 118] width 116 height 6
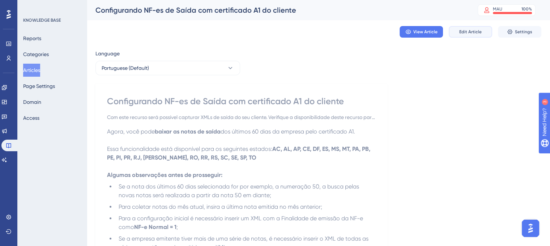
click at [472, 32] on span "Edit Article" at bounding box center [470, 32] width 22 height 6
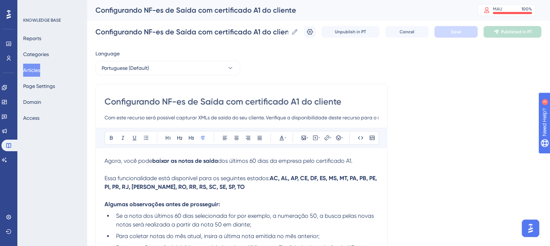
scroll to position [420, 0]
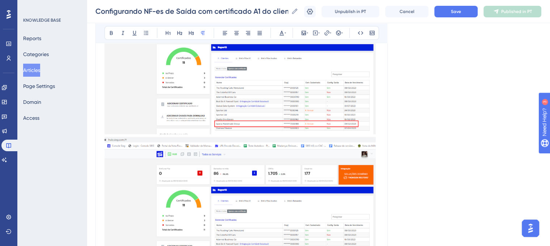
click at [297, 134] on img at bounding box center [239, 64] width 271 height 140
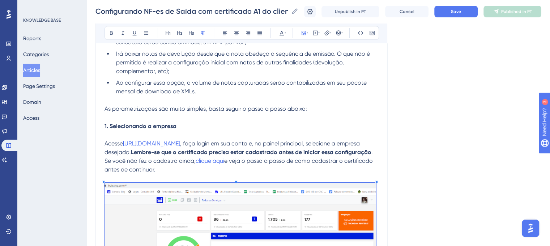
scroll to position [236, 0]
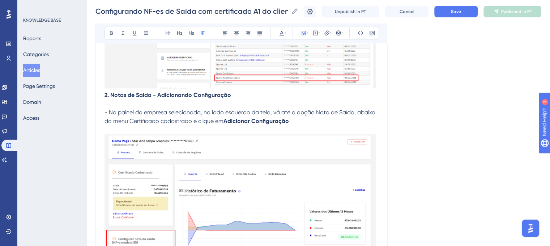
scroll to position [613, 0]
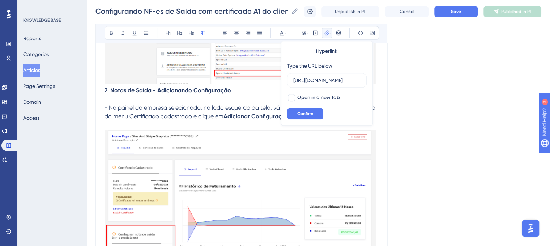
scroll to position [0, 269]
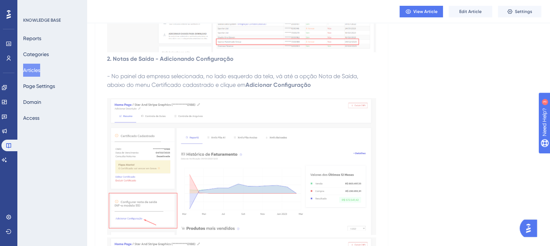
click at [468, 10] on span "Edit Article" at bounding box center [470, 12] width 22 height 6
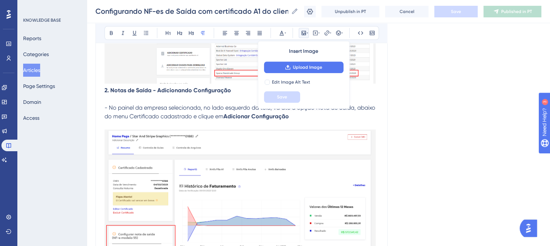
scroll to position [765, 0]
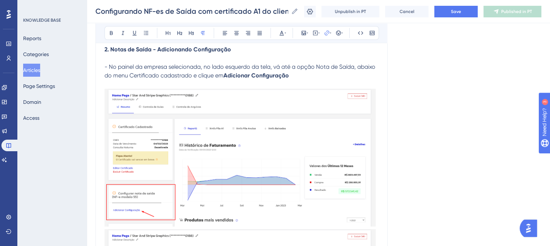
scroll to position [680, 0]
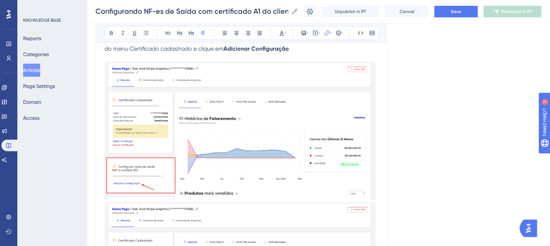
drag, startPoint x: 149, startPoint y: 91, endPoint x: 206, endPoint y: 95, distance: 57.3
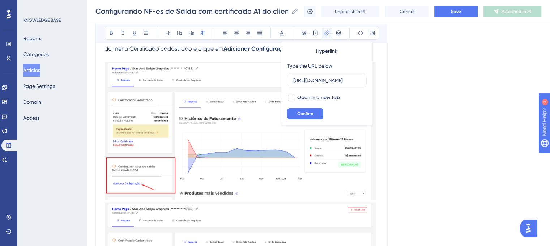
scroll to position [0, 0]
drag, startPoint x: 210, startPoint y: 97, endPoint x: 152, endPoint y: 95, distance: 58.2
click at [152, 95] on div "Agora, você pode baixar as notas de saída dos últimos 60 dias da empresa pelo c…" at bounding box center [241, 89] width 274 height 1232
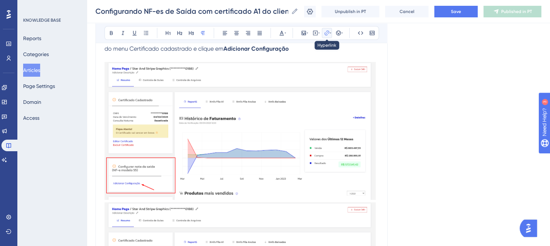
click at [326, 33] on icon at bounding box center [326, 32] width 5 height 5
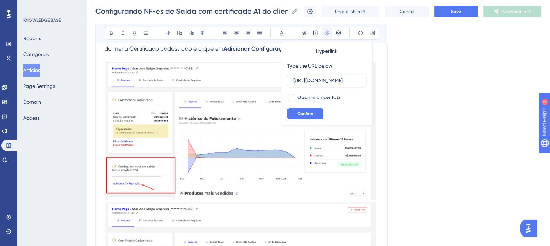
scroll to position [0, 269]
click at [330, 79] on input "https://sieg.movidesk.com/kb/pt-br/article/356132/configurando-nf-es-de-saida-c…" at bounding box center [326, 80] width 67 height 8
click at [313, 111] on button "Confirm" at bounding box center [305, 114] width 36 height 12
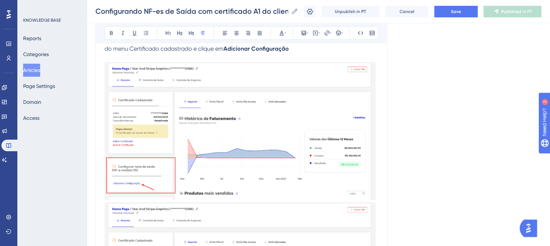
drag, startPoint x: 334, startPoint y: 155, endPoint x: 166, endPoint y: 153, distance: 167.8
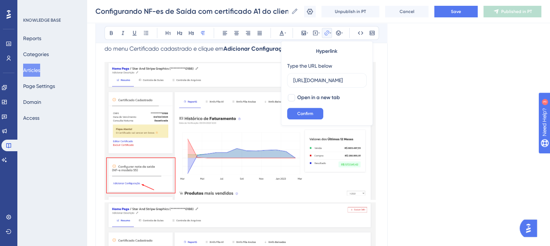
drag, startPoint x: 337, startPoint y: 156, endPoint x: 168, endPoint y: 154, distance: 169.6
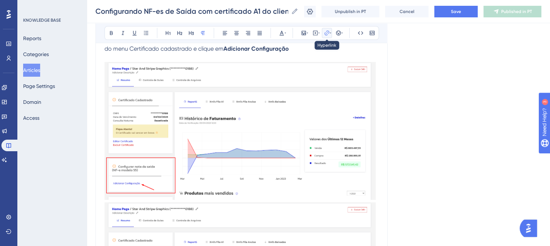
click at [324, 34] on icon at bounding box center [327, 33] width 6 height 6
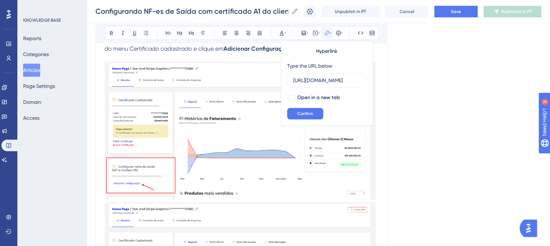
scroll to position [0, 286]
click at [327, 76] on input "https://sieg.movidesk.com/kb/article/356135/erros-ao-configurar-as-notas-de-sai…" at bounding box center [326, 80] width 67 height 8
type input "https://sieg-solucoes.help.userguiding.com/pt/articles/470-erros-ao-configurar-…"
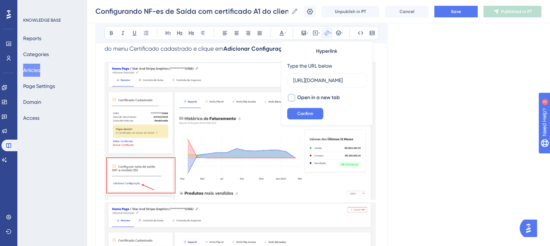
click at [294, 98] on div at bounding box center [291, 97] width 7 height 7
checkbox input "true"
click at [304, 111] on span "Confirm" at bounding box center [305, 114] width 16 height 6
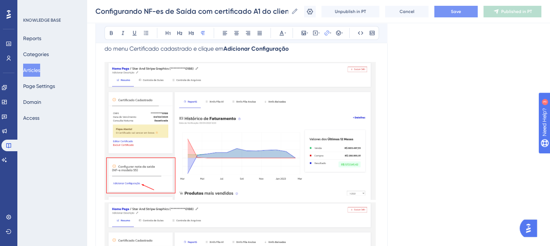
click at [461, 16] on button "Save" at bounding box center [455, 12] width 43 height 12
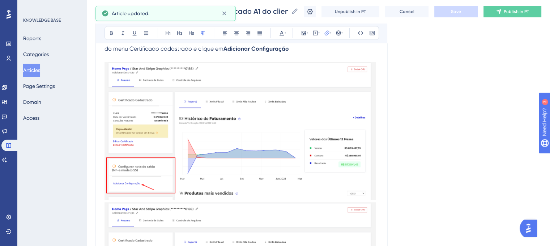
scroll to position [794, 0]
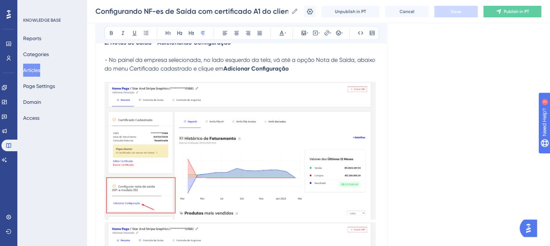
scroll to position [649, 0]
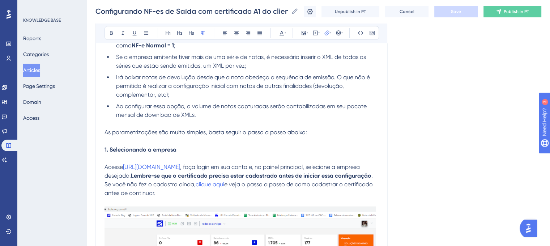
scroll to position [252, 0]
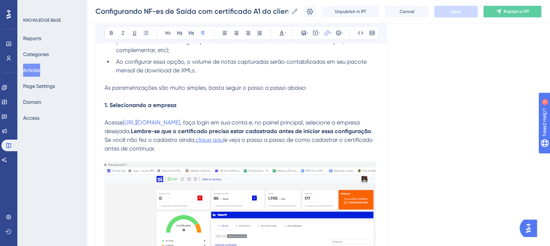
click at [218, 140] on span "clique aqui" at bounding box center [210, 139] width 29 height 7
drag, startPoint x: 230, startPoint y: 140, endPoint x: 214, endPoint y: 142, distance: 15.8
click at [214, 142] on p "Acesse https://hub.sieg.com , faça login em sua conta e, no painel principal, s…" at bounding box center [241, 135] width 274 height 35
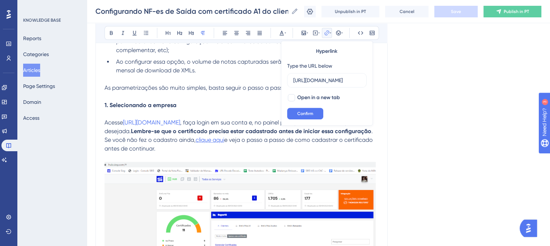
scroll to position [0, 0]
click at [224, 143] on span "clique aqui" at bounding box center [210, 139] width 29 height 7
click at [326, 73] on label "https://sieg.movidesk.com/kb/article/356121/adicionando-o-certificado-a1-no-sie…" at bounding box center [327, 80] width 80 height 14
click at [326, 76] on input "https://sieg.movidesk.com/kb/article/356121/adicionando-o-certificado-a1-no-sie…" at bounding box center [326, 80] width 67 height 8
paste input "https://sieg-solucoes.help.userguiding.com/pt/articles/447-adicionando-o-certif…"
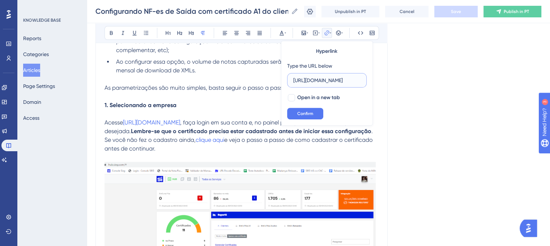
scroll to position [0, 178]
type input "https://sieg-solucoes.help.userguiding.com/pt/articles/447-adicionando-o-certif…"
click at [291, 98] on div at bounding box center [291, 97] width 7 height 7
checkbox input "true"
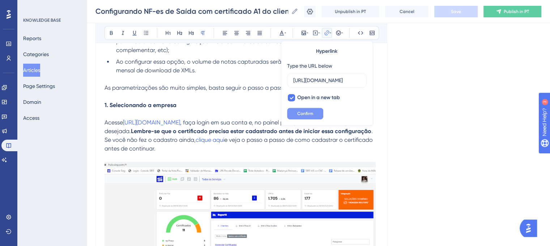
click at [306, 115] on span "Confirm" at bounding box center [305, 114] width 16 height 6
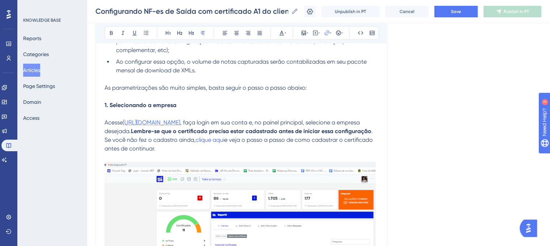
click at [160, 124] on span "[URL][DOMAIN_NAME]" at bounding box center [151, 122] width 57 height 7
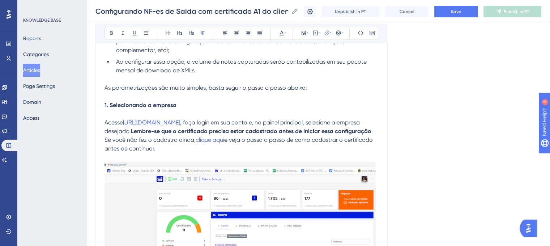
click at [147, 124] on span "[URL][DOMAIN_NAME]" at bounding box center [151, 122] width 57 height 7
click at [458, 11] on span "Save" at bounding box center [456, 12] width 10 height 6
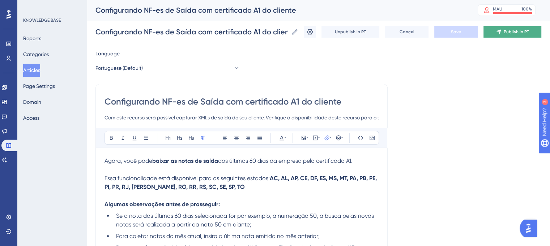
click at [522, 30] on span "Publish in PT" at bounding box center [516, 32] width 25 height 6
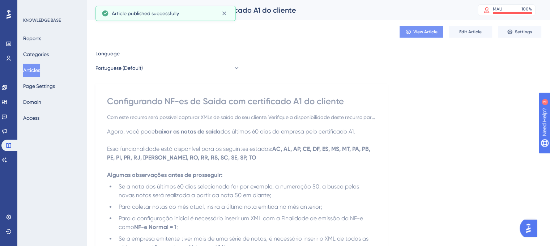
click at [426, 26] on button "View Article" at bounding box center [421, 32] width 43 height 12
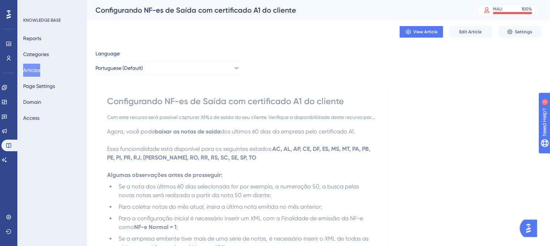
click at [30, 69] on button "Articles" at bounding box center [31, 70] width 17 height 13
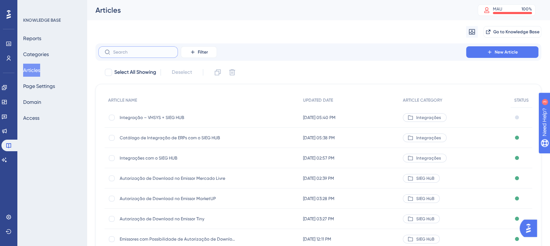
click at [140, 51] on input "text" at bounding box center [142, 52] width 59 height 5
paste input "Cadastro de usuários"
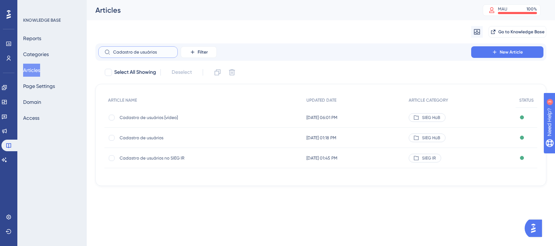
type input "Cadastro de usuários"
click at [152, 136] on span "Cadastro de usuários" at bounding box center [178, 138] width 116 height 6
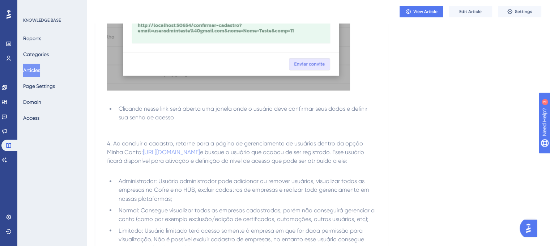
scroll to position [1179, 0]
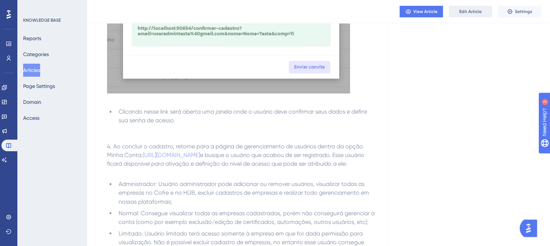
click at [467, 11] on span "Edit Article" at bounding box center [470, 12] width 22 height 6
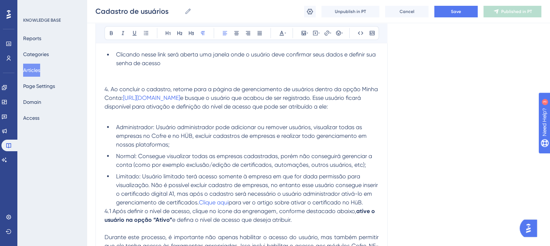
scroll to position [1261, 0]
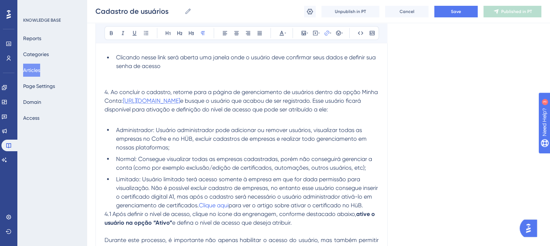
click at [180, 103] on span "[URL][DOMAIN_NAME]" at bounding box center [151, 100] width 57 height 7
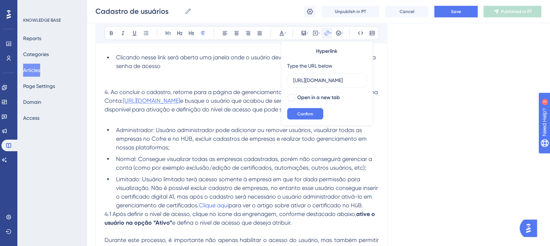
scroll to position [0, 30]
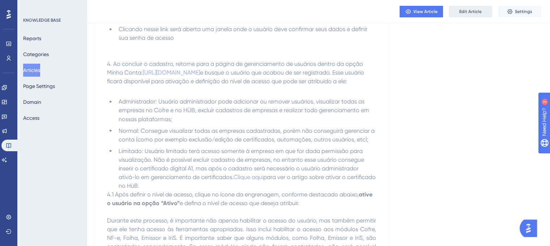
click at [467, 13] on span "Edit Article" at bounding box center [470, 12] width 22 height 6
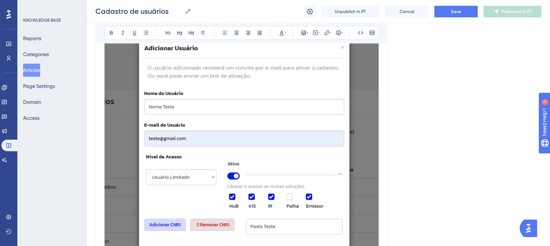
scroll to position [1261, 0]
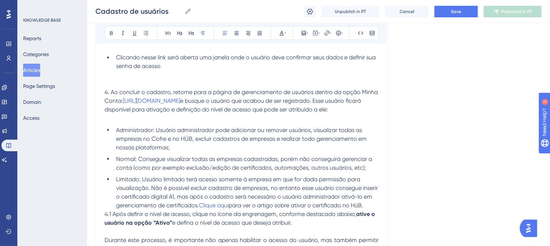
drag, startPoint x: 236, startPoint y: 104, endPoint x: 124, endPoint y: 104, distance: 111.7
click at [124, 104] on p "4. Ao concluir o cadastro, retorne para a página de gerenciamento de usuários d…" at bounding box center [241, 105] width 274 height 35
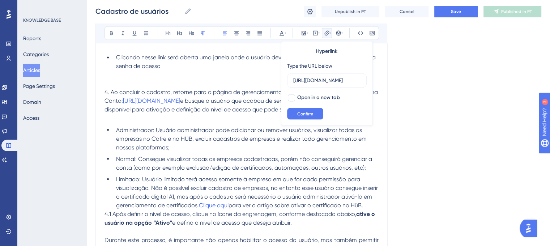
scroll to position [0, 0]
click at [236, 104] on span "e busque o usuário que acabou de ser registrado. Esse usuário ficará disponível…" at bounding box center [233, 105] width 258 height 16
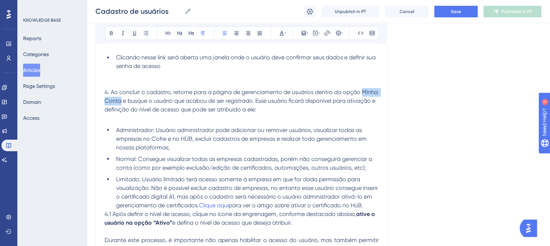
drag, startPoint x: 362, startPoint y: 92, endPoint x: 120, endPoint y: 103, distance: 242.5
click at [120, 103] on span "4. Ao concluir o cadastro, retorne para a página de gerenciamento de usuários d…" at bounding box center [241, 101] width 275 height 24
click at [328, 32] on icon at bounding box center [327, 33] width 6 height 6
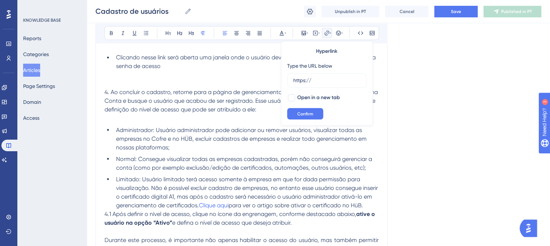
drag, startPoint x: 325, startPoint y: 83, endPoint x: 246, endPoint y: 77, distance: 79.0
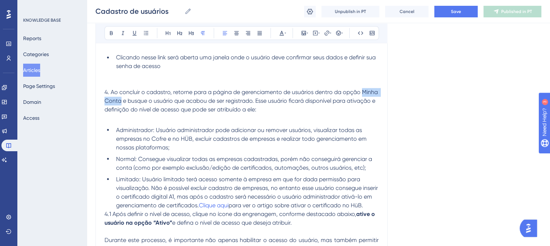
drag, startPoint x: 363, startPoint y: 94, endPoint x: 120, endPoint y: 106, distance: 243.0
click at [120, 106] on p "4. Ao concluir o cadastro, retorne para a página de gerenciamento de usuários d…" at bounding box center [241, 105] width 274 height 35
click at [327, 29] on button at bounding box center [327, 33] width 10 height 10
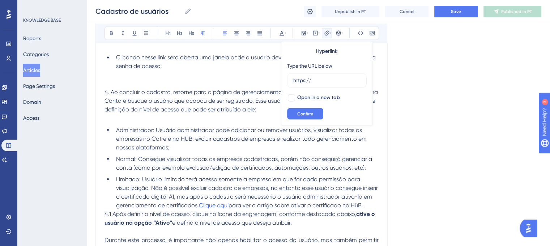
drag, startPoint x: 325, startPoint y: 76, endPoint x: 257, endPoint y: 85, distance: 68.6
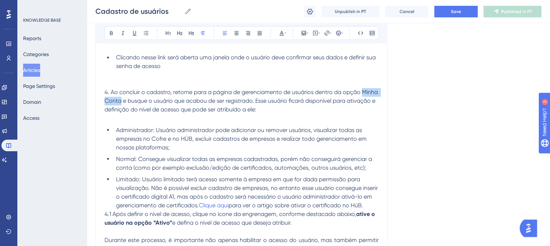
drag, startPoint x: 362, startPoint y: 94, endPoint x: 120, endPoint y: 104, distance: 242.1
click at [120, 104] on span "4. Ao concluir o cadastro, retorne para a página de gerenciamento de usuários d…" at bounding box center [241, 101] width 275 height 24
click at [327, 31] on icon at bounding box center [327, 33] width 6 height 6
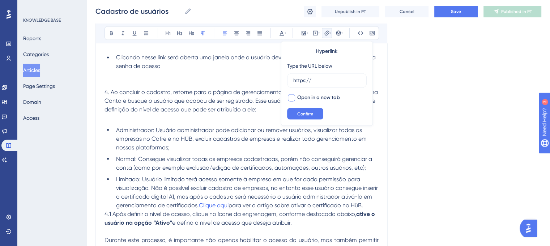
click at [293, 97] on div at bounding box center [291, 97] width 7 height 7
checkbox input "true"
click at [315, 81] on input "https://" at bounding box center [326, 80] width 67 height 8
type input "h"
paste input "Cadastro de usuários"
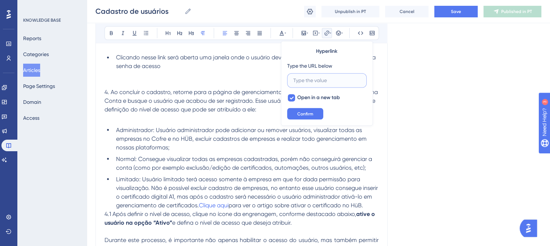
type input "Cadastro de usuários"
drag, startPoint x: 349, startPoint y: 81, endPoint x: 246, endPoint y: 85, distance: 103.5
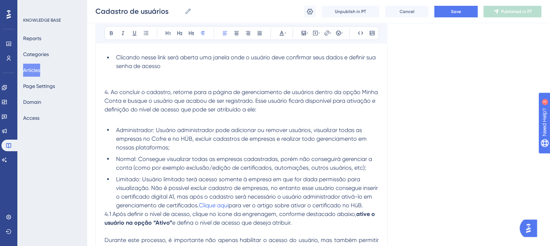
click at [288, 95] on span "4. Ao concluir o cadastro, retorne para a página de gerenciamento de usuários d…" at bounding box center [241, 101] width 275 height 24
click at [165, 103] on span "[URL][DOMAIN_NAME]" at bounding box center [151, 100] width 57 height 7
click at [235, 103] on span "e busque o usuário que acabou de ser registrado. Esse usuário ficará disponível…" at bounding box center [233, 105] width 258 height 16
drag, startPoint x: 363, startPoint y: 92, endPoint x: 120, endPoint y: 102, distance: 242.4
click at [120, 102] on span "4. Ao concluir o cadastro, retorne para a página de gerenciamento de usuários d…" at bounding box center [241, 101] width 275 height 24
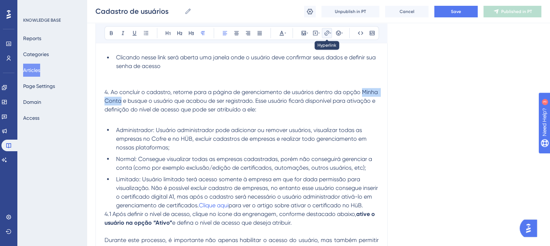
click at [327, 31] on icon at bounding box center [327, 33] width 6 height 6
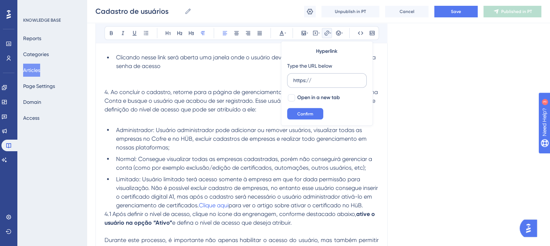
click at [324, 76] on input "https://" at bounding box center [326, 80] width 67 height 8
type input "h"
type input "[URL][DOMAIN_NAME]"
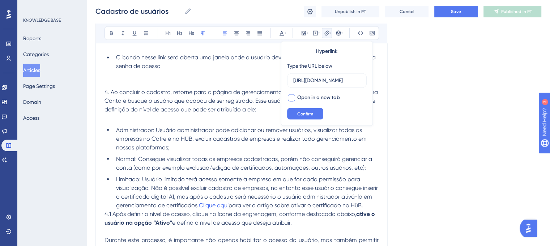
click at [294, 96] on div at bounding box center [291, 97] width 7 height 7
checkbox input "true"
click at [306, 112] on span "Confirm" at bounding box center [305, 114] width 16 height 6
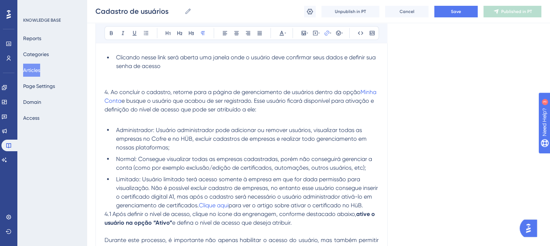
click at [364, 91] on span "Minha Conta" at bounding box center [240, 97] width 273 height 16
click at [465, 13] on button "Save" at bounding box center [455, 12] width 43 height 12
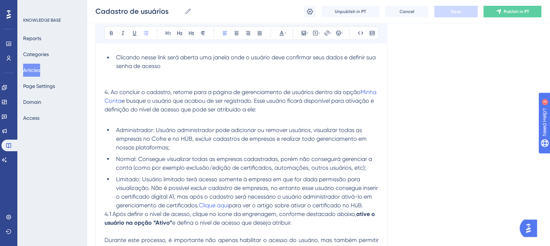
click at [278, 192] on span "Limitado: Usuário limitado terá acesso somente à empresa em que for dada permis…" at bounding box center [247, 191] width 263 height 33
click at [0, 0] on lt-span "no entanto ," at bounding box center [0, 0] width 0 height 0
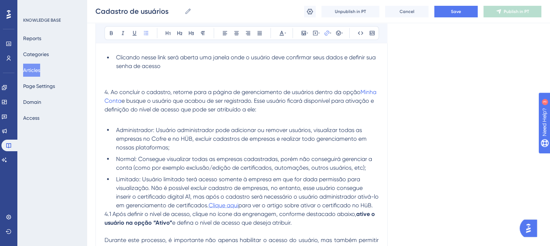
click at [231, 208] on span "Clique aqui" at bounding box center [224, 204] width 30 height 7
drag, startPoint x: 133, startPoint y: 208, endPoint x: 214, endPoint y: 208, distance: 81.0
click at [214, 208] on span "Limitado: Usuário limitado terá acesso somente à empresa em que for dada permis…" at bounding box center [248, 191] width 264 height 33
copy span "gerenciamento de certificados"
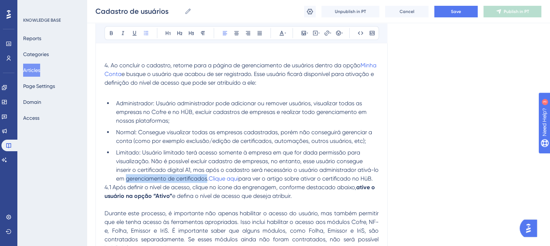
scroll to position [1302, 0]
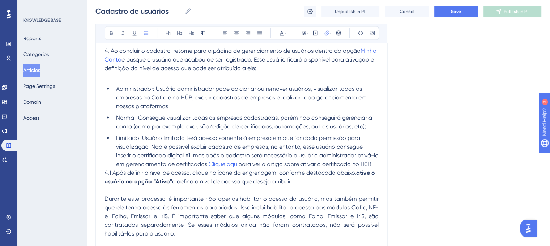
click at [245, 168] on li "Limitado: Usuário limitado terá acesso somente à empresa em que for dada permis…" at bounding box center [245, 150] width 265 height 35
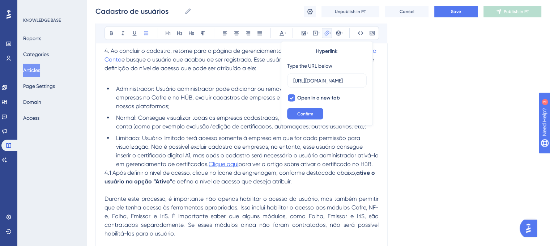
scroll to position [0, 135]
click at [319, 82] on input "[URL][DOMAIN_NAME]" at bounding box center [326, 80] width 67 height 8
type input "[URL][DOMAIN_NAME]"
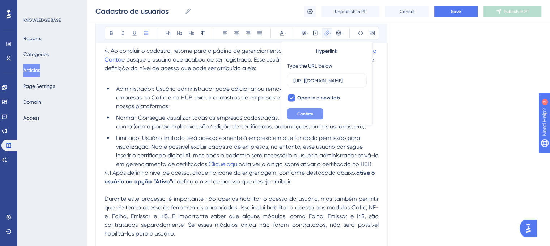
click at [299, 111] on span "Confirm" at bounding box center [305, 114] width 16 height 6
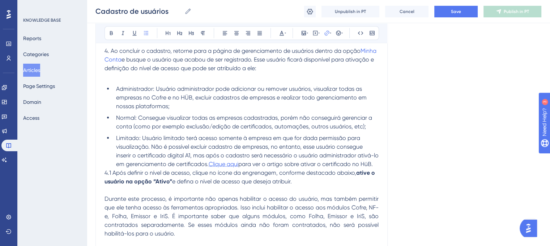
click at [230, 165] on span "Clique aqui" at bounding box center [224, 163] width 30 height 7
click at [453, 13] on span "Save" at bounding box center [456, 12] width 10 height 6
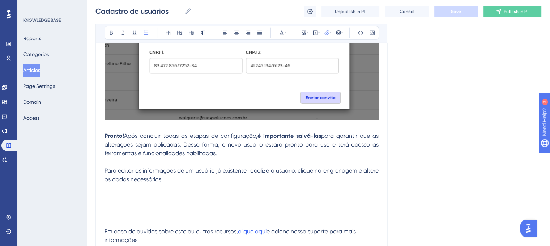
scroll to position [2081, 0]
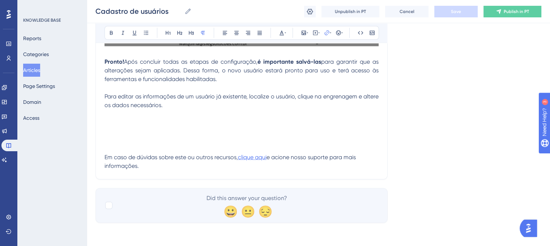
click at [256, 156] on span "clique aqui" at bounding box center [252, 157] width 29 height 7
click at [494, 10] on button "Publish in PT" at bounding box center [512, 12] width 58 height 12
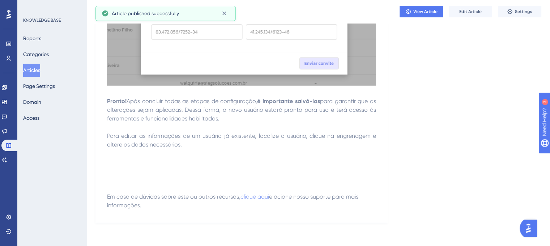
scroll to position [2017, 0]
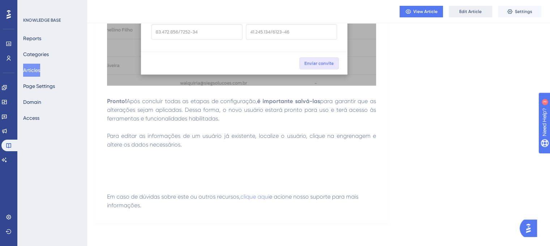
click at [464, 9] on span "Edit Article" at bounding box center [470, 12] width 22 height 6
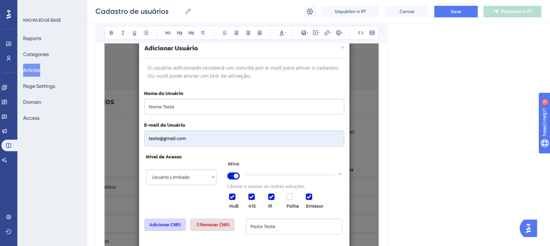
scroll to position [2081, 0]
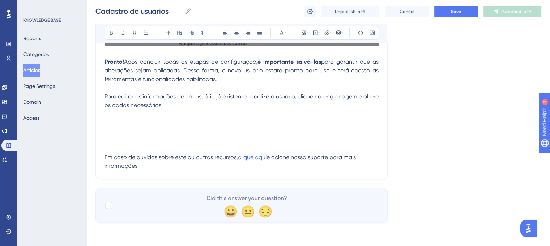
click at [160, 145] on p "Em caso de dúvidas sobre este ou outros recursos, clique aqui e acione nosso su…" at bounding box center [241, 144] width 274 height 52
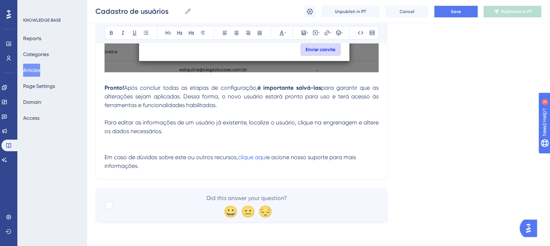
scroll to position [2055, 0]
click at [107, 203] on div at bounding box center [108, 205] width 7 height 7
checkbox input "true"
click at [456, 13] on span "Save" at bounding box center [456, 12] width 10 height 6
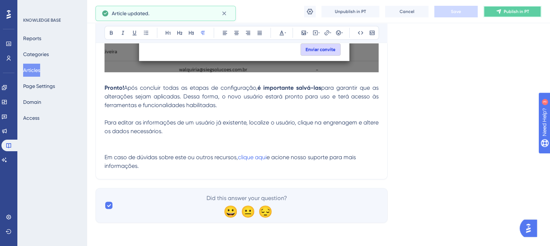
click at [505, 9] on span "Publish in PT" at bounding box center [516, 12] width 25 height 6
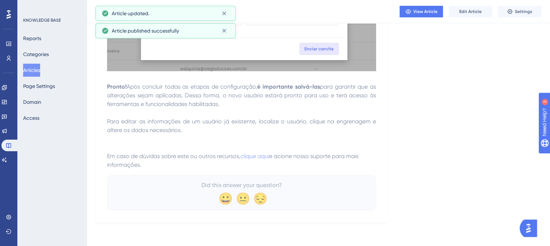
scroll to position [2031, 0]
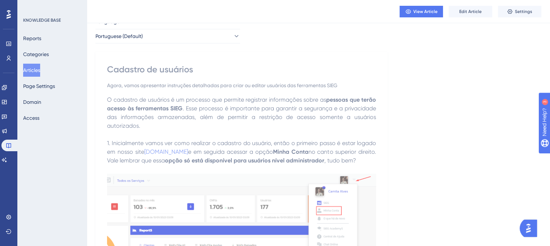
scroll to position [0, 0]
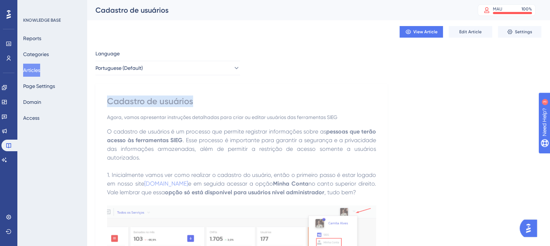
drag, startPoint x: 109, startPoint y: 100, endPoint x: 192, endPoint y: 106, distance: 83.7
click at [192, 106] on div "Cadastro de usuários" at bounding box center [241, 101] width 269 height 12
copy div "Cadastro de usuários"
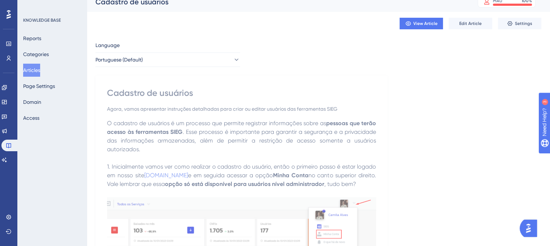
click at [33, 69] on button "Articles" at bounding box center [31, 70] width 17 height 13
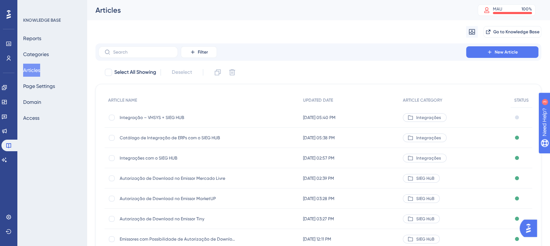
click at [151, 116] on span "Integração – VHSYS + SIEG HUB" at bounding box center [178, 118] width 116 height 6
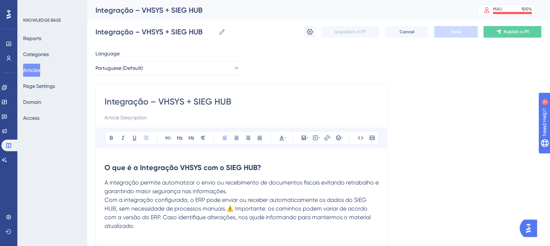
scroll to position [917, 0]
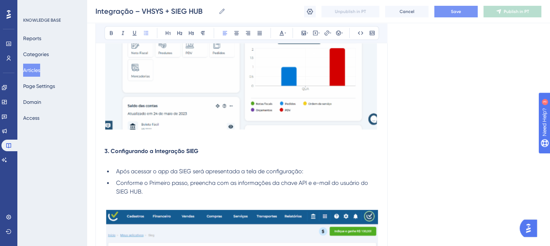
click at [449, 14] on button "Save" at bounding box center [455, 12] width 43 height 12
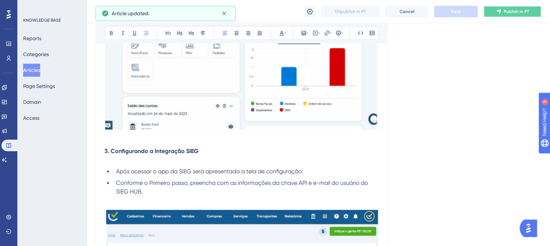
click at [508, 10] on span "Publish in PT" at bounding box center [516, 12] width 25 height 6
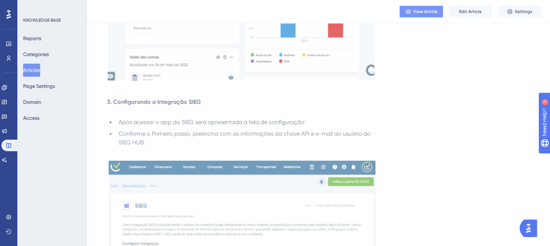
click at [415, 13] on span "View Article" at bounding box center [425, 12] width 24 height 6
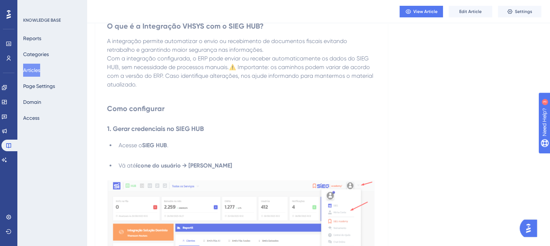
scroll to position [0, 0]
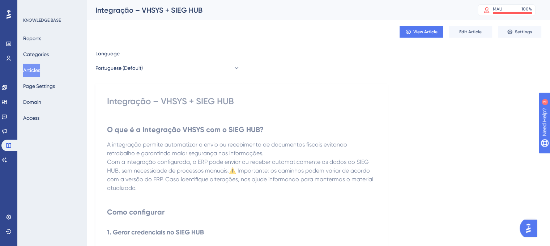
click at [35, 70] on button "Articles" at bounding box center [31, 70] width 17 height 13
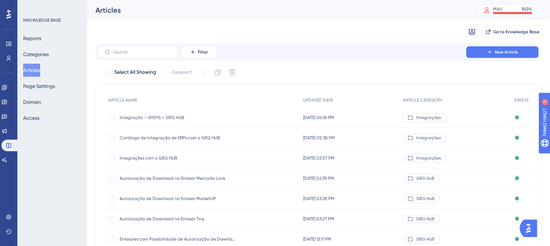
click at [191, 138] on span "Catálogo de Integração de ERPs com o SIEG HUB" at bounding box center [178, 138] width 116 height 6
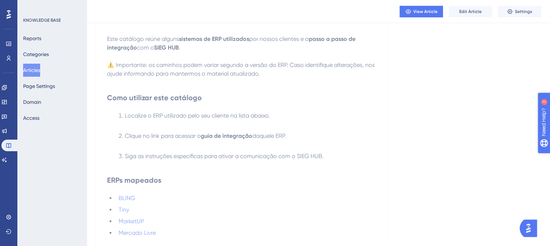
scroll to position [76, 0]
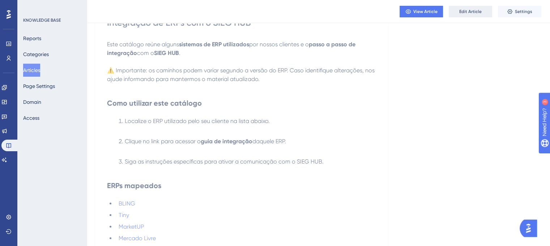
click at [467, 15] on button "Edit Article" at bounding box center [470, 12] width 43 height 12
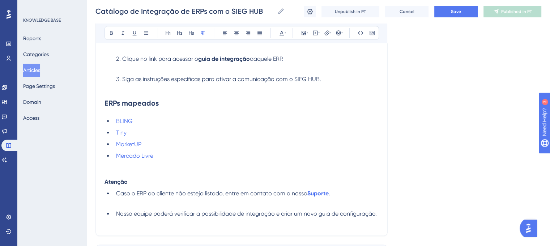
scroll to position [197, 0]
click at [165, 146] on li "MarketUP" at bounding box center [245, 143] width 265 height 9
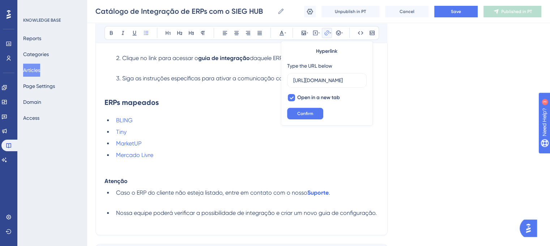
scroll to position [0, 0]
click at [169, 154] on li "Mercado Livre" at bounding box center [245, 155] width 265 height 9
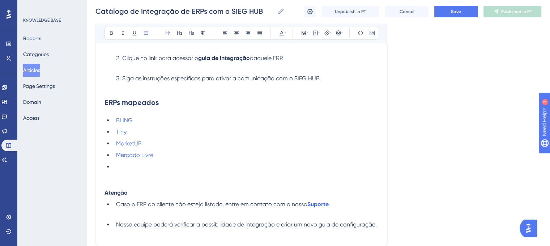
click at [119, 167] on li at bounding box center [245, 166] width 265 height 9
drag, startPoint x: 116, startPoint y: 167, endPoint x: 164, endPoint y: 171, distance: 48.3
click at [164, 171] on li "VHSYS + SIEG HUB" at bounding box center [245, 166] width 265 height 9
click at [173, 168] on li "VHSYS + SIEG HUB" at bounding box center [245, 166] width 265 height 9
click at [125, 165] on span "VHSYS" at bounding box center [124, 166] width 17 height 7
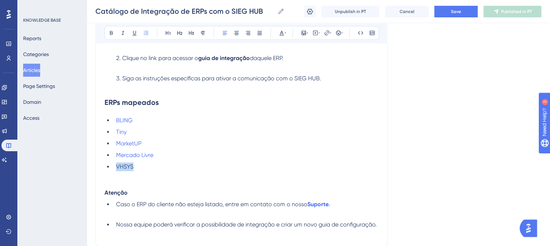
click at [125, 165] on span "VHSYS" at bounding box center [124, 166] width 17 height 7
click at [293, 150] on ul "BLING Tiny MarketUP Mercado Livre VHSYS" at bounding box center [241, 143] width 274 height 55
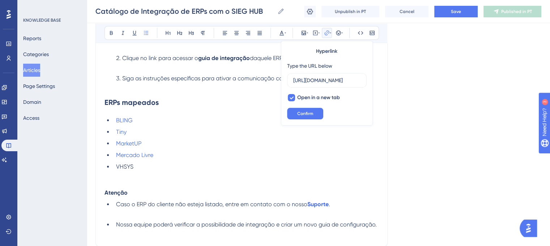
click at [127, 167] on span "VHSYS" at bounding box center [124, 166] width 17 height 7
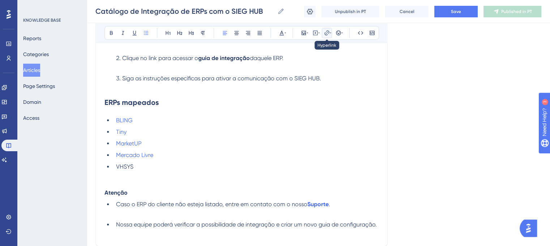
click at [323, 35] on button at bounding box center [327, 33] width 10 height 10
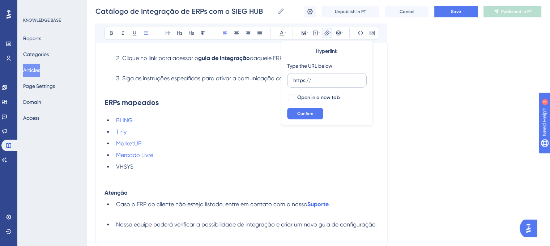
click at [321, 78] on input "https://" at bounding box center [326, 80] width 67 height 8
type input "h"
type input "[URL][DOMAIN_NAME]"
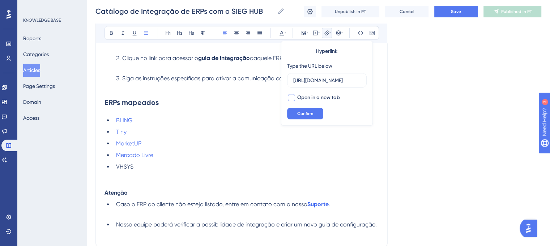
click at [294, 99] on div at bounding box center [291, 97] width 7 height 7
checkbox input "true"
click at [306, 110] on button "Confirm" at bounding box center [305, 114] width 36 height 12
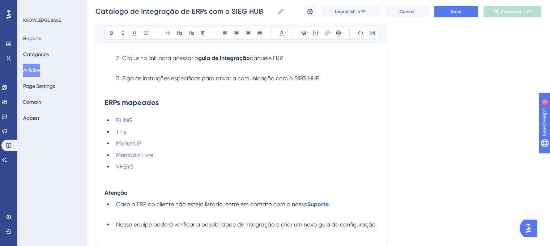
click at [431, 136] on div "Language Portuguese (Default) Integração de ERPs com o SIEG HUB Bold Italic Und…" at bounding box center [318, 70] width 446 height 440
click at [445, 10] on button "Save" at bounding box center [455, 12] width 43 height 12
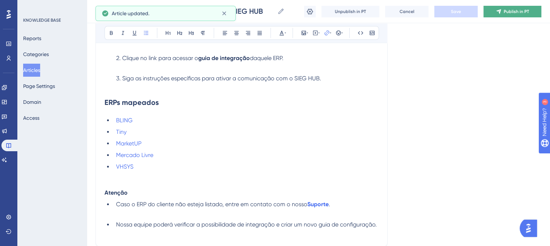
click at [513, 12] on span "Publish in PT" at bounding box center [516, 12] width 25 height 6
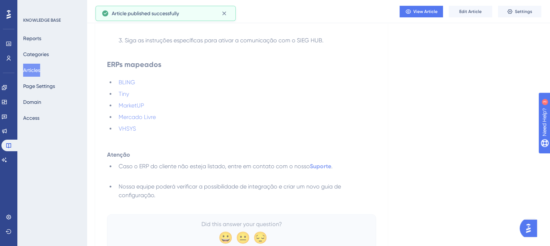
click at [40, 65] on button "Articles" at bounding box center [31, 70] width 17 height 13
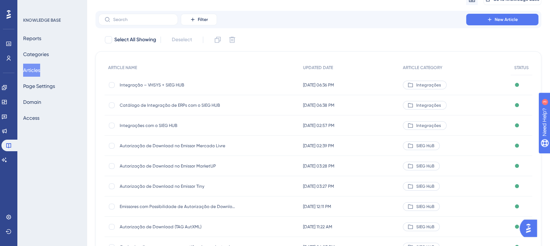
scroll to position [1, 0]
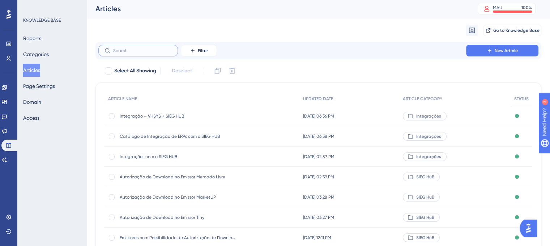
click at [146, 52] on input "text" at bounding box center [142, 50] width 59 height 5
paste input "ReportS - Visão do"
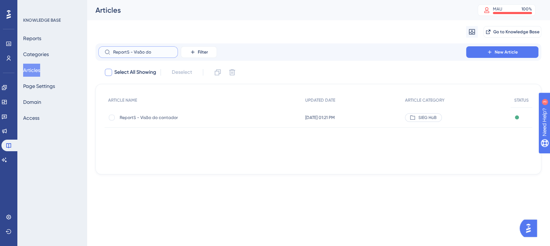
scroll to position [0, 0]
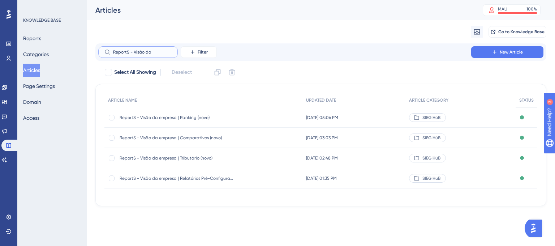
type input "ReportS - Visão da"
click at [176, 154] on div "ReportS - Visão da empresa | Tributário (novo) ReportS - Visão da empresa | Tri…" at bounding box center [178, 158] width 116 height 20
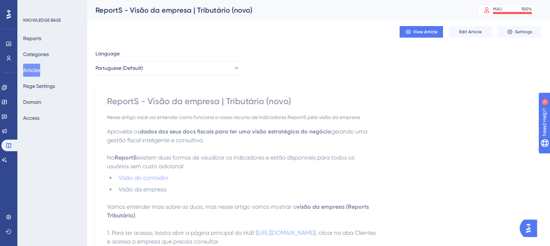
click at [40, 69] on button "Articles" at bounding box center [31, 70] width 17 height 13
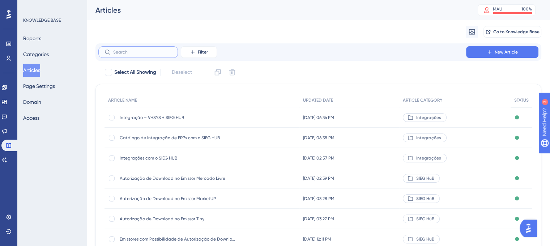
click at [161, 55] on input "text" at bounding box center [142, 52] width 59 height 5
paste input "ReportS - Visão do contador"
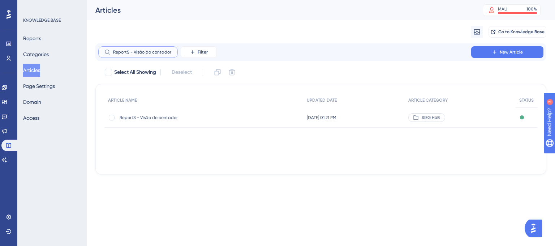
type input "ReportS - Visão do contador"
click at [154, 117] on span "ReportS - Visão do contador" at bounding box center [178, 118] width 116 height 6
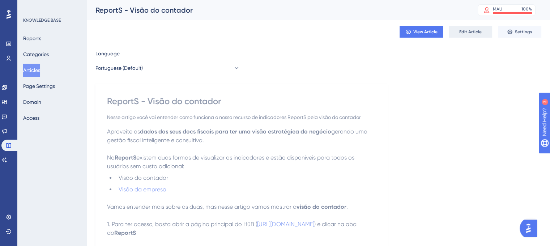
click at [474, 33] on span "Edit Article" at bounding box center [470, 32] width 22 height 6
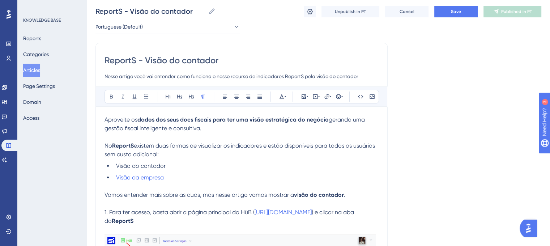
scroll to position [37, 0]
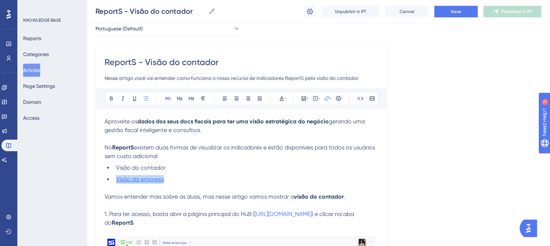
drag, startPoint x: 172, startPoint y: 182, endPoint x: 117, endPoint y: 182, distance: 55.0
click at [117, 182] on li "Visão da empresa" at bounding box center [245, 179] width 265 height 9
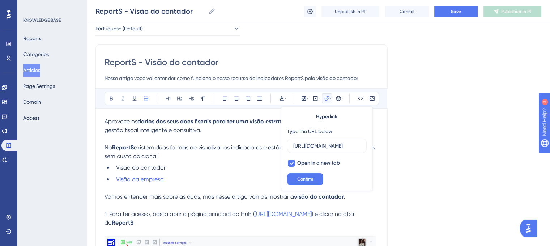
scroll to position [0, 104]
click at [324, 146] on input "[URL][DOMAIN_NAME]" at bounding box center [326, 146] width 67 height 8
type input "[URL][DOMAIN_NAME]"
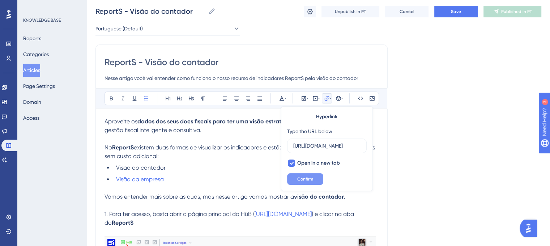
click at [312, 176] on span "Confirm" at bounding box center [305, 179] width 16 height 6
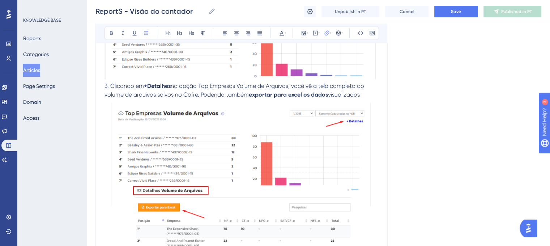
scroll to position [1013, 0]
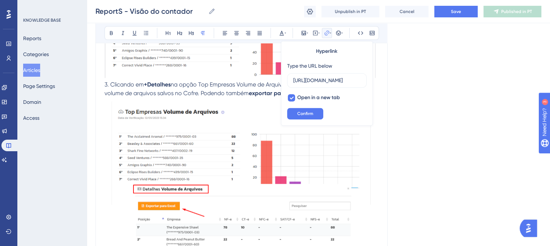
scroll to position [0, 0]
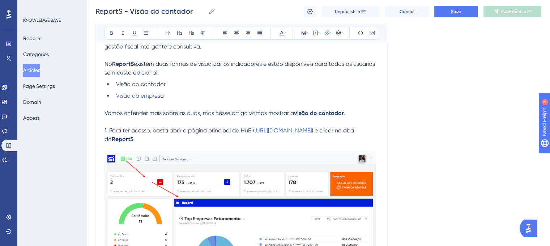
scroll to position [117, 0]
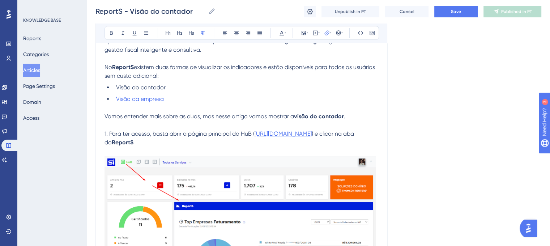
click at [293, 135] on span "[URL][DOMAIN_NAME]" at bounding box center [283, 133] width 57 height 7
click at [135, 102] on span "Visão da empresa" at bounding box center [140, 98] width 48 height 7
click at [451, 8] on button "Save" at bounding box center [455, 12] width 43 height 12
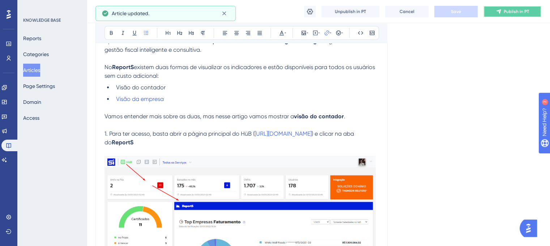
click at [519, 13] on span "Publish in PT" at bounding box center [516, 12] width 25 height 6
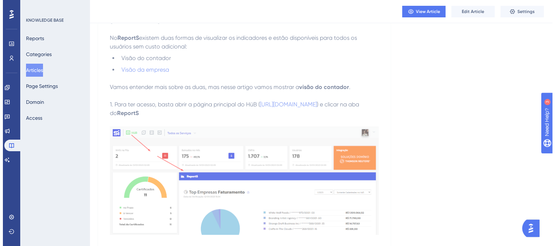
scroll to position [0, 0]
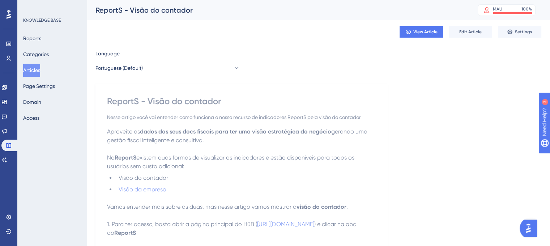
click at [33, 75] on button "Articles" at bounding box center [31, 70] width 17 height 13
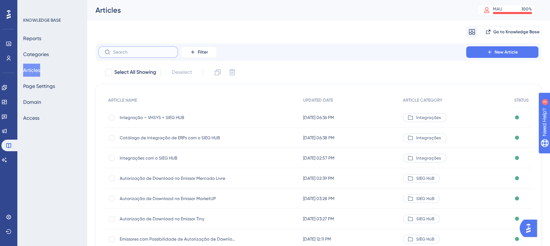
click at [154, 50] on input "text" at bounding box center [142, 52] width 59 height 5
paste input "ReportS - Visão do contador"
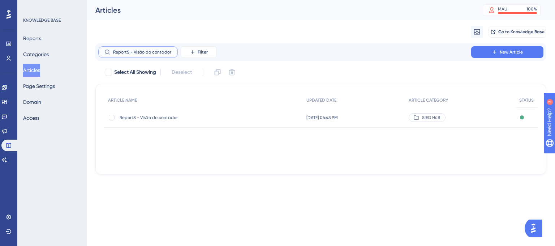
type input "ReportS - Visão do contador"
click at [147, 118] on span "ReportS - Visão do contador" at bounding box center [178, 118] width 116 height 6
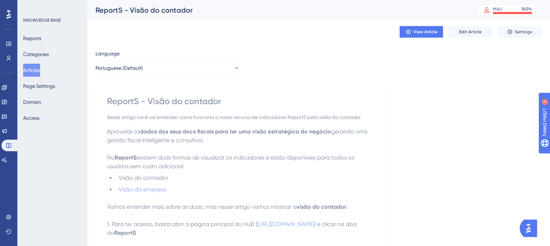
click at [171, 188] on li "Visão da empresa" at bounding box center [246, 189] width 260 height 9
click at [159, 190] on span "Visão da empresa" at bounding box center [143, 189] width 48 height 7
click at [145, 191] on span "Visão da empresa" at bounding box center [143, 189] width 48 height 7
click at [39, 69] on button "Articles" at bounding box center [31, 70] width 17 height 13
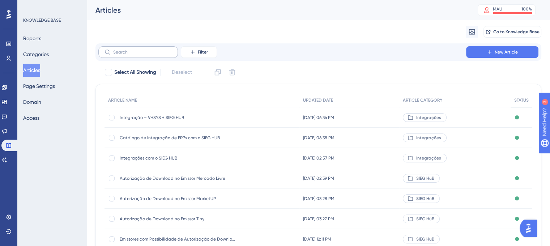
click at [159, 57] on label at bounding box center [138, 52] width 80 height 12
click at [159, 55] on input "text" at bounding box center [142, 52] width 59 height 5
click at [159, 57] on label at bounding box center [138, 52] width 80 height 12
click at [159, 55] on input "text" at bounding box center [142, 52] width 59 height 5
click at [168, 54] on input "text" at bounding box center [142, 52] width 59 height 5
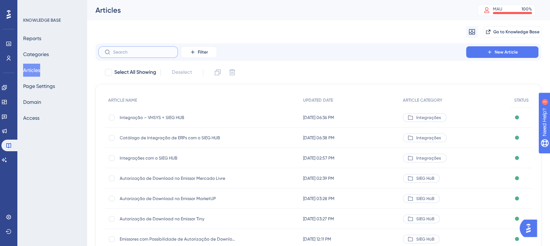
paste input "ReportS - Visão da empresa | Tributário (novo)"
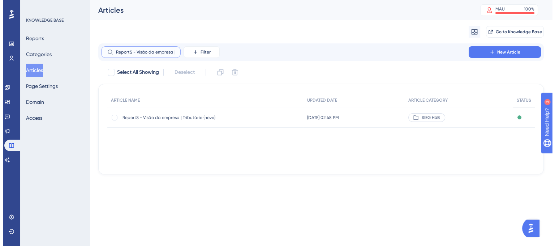
scroll to position [0, 33]
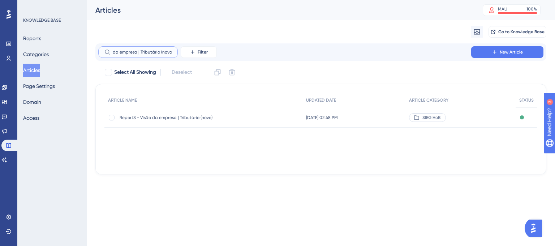
type input "ReportS - Visão da empresa | Tributário (novo)"
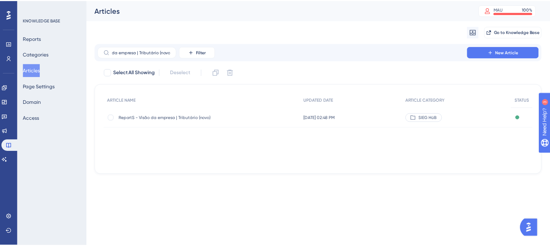
scroll to position [0, 0]
click at [174, 116] on span "ReportS - Visão da empresa | Tributário (novo)" at bounding box center [178, 118] width 116 height 6
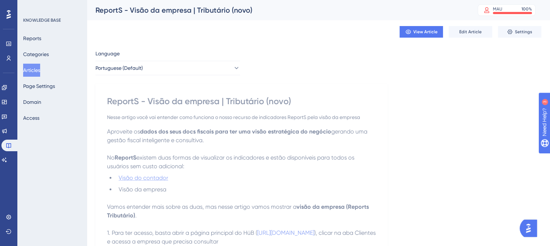
click at [152, 176] on span "Visão do contador" at bounding box center [144, 177] width 50 height 7
click at [154, 177] on span "Visão do contador" at bounding box center [144, 177] width 50 height 7
drag, startPoint x: 169, startPoint y: 178, endPoint x: 241, endPoint y: 182, distance: 71.7
click at [241, 182] on li "Visão do contador" at bounding box center [246, 178] width 260 height 9
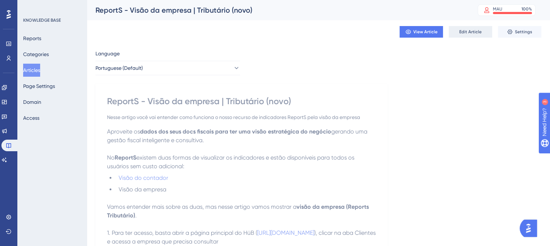
click at [473, 26] on button "Edit Article" at bounding box center [470, 32] width 43 height 12
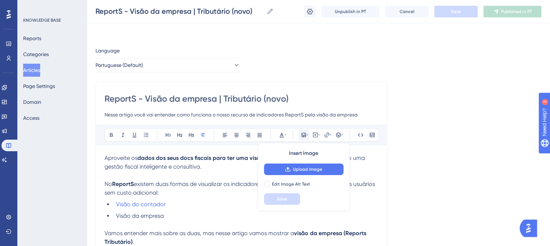
scroll to position [1859, 0]
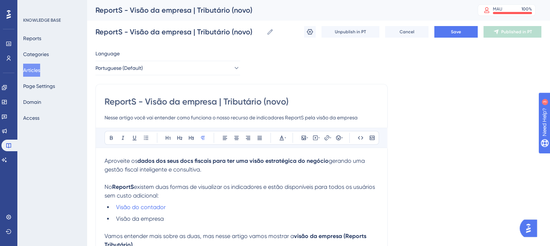
scroll to position [27, 0]
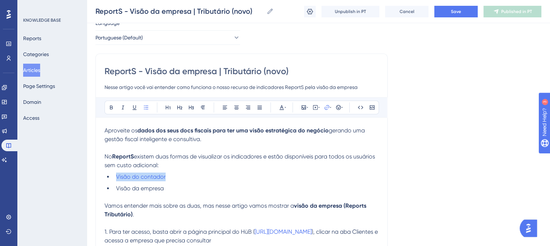
drag, startPoint x: 166, startPoint y: 176, endPoint x: 100, endPoint y: 175, distance: 66.2
click at [327, 106] on icon at bounding box center [327, 107] width 6 height 6
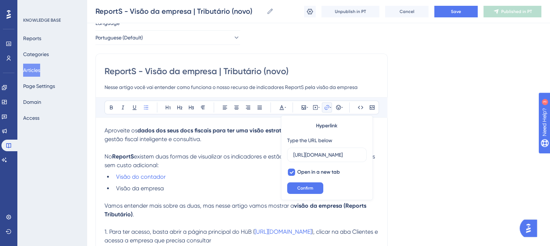
scroll to position [0, 106]
click at [318, 157] on input "[URL][DOMAIN_NAME]" at bounding box center [326, 155] width 67 height 8
type input "[URL][DOMAIN_NAME]"
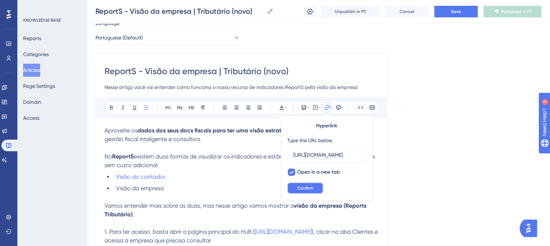
click at [312, 183] on button "Confirm" at bounding box center [305, 188] width 36 height 12
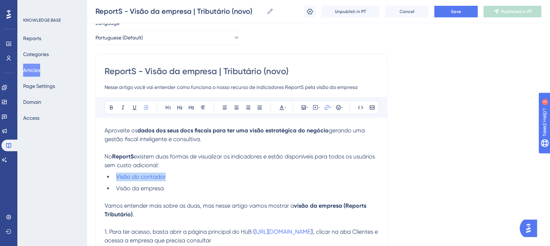
click at [270, 176] on li "Visão do contador" at bounding box center [245, 176] width 265 height 9
click at [461, 17] on button "Save" at bounding box center [455, 12] width 43 height 12
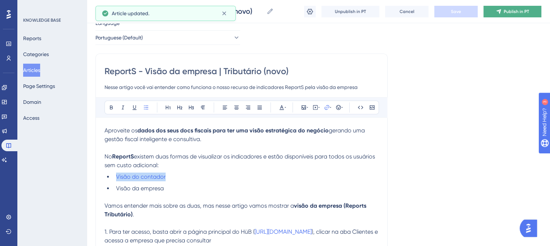
click at [520, 12] on span "Publish in PT" at bounding box center [516, 12] width 25 height 6
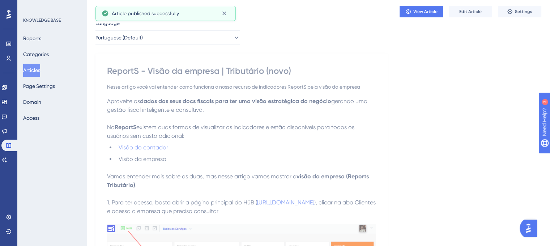
click at [138, 148] on span "Visão do contador" at bounding box center [144, 147] width 50 height 7
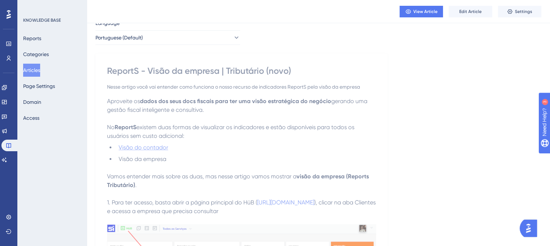
click at [135, 146] on span "Visão do contador" at bounding box center [144, 147] width 50 height 7
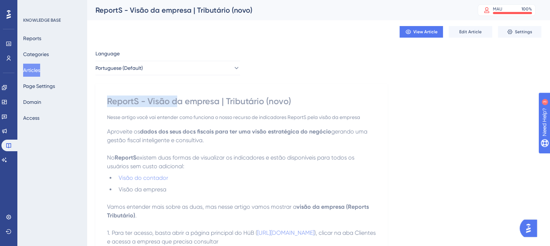
drag, startPoint x: 108, startPoint y: 98, endPoint x: 178, endPoint y: 103, distance: 69.6
click at [178, 103] on div "ReportS - Visão da empresa | Tributário (novo)" at bounding box center [241, 101] width 269 height 12
copy div "ReportS - Visão d"
click at [25, 69] on button "Articles" at bounding box center [31, 70] width 17 height 13
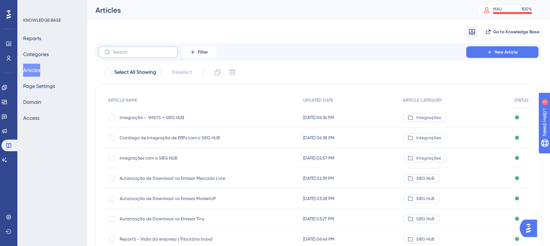
click at [120, 55] on label at bounding box center [138, 52] width 80 height 12
click at [120, 55] on input "text" at bounding box center [142, 52] width 59 height 5
paste input "ReportS - Visão d"
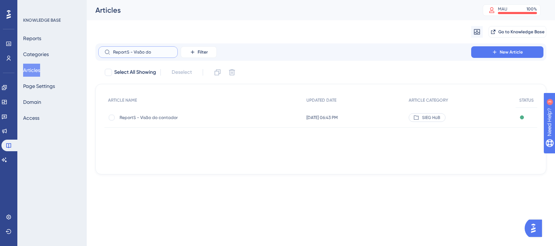
type input "ReportS - Visão do"
click at [148, 119] on span "ReportS - Visão do contador" at bounding box center [178, 118] width 116 height 6
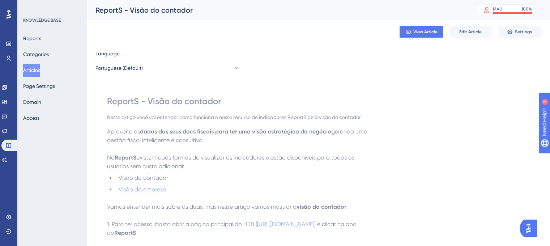
click at [156, 190] on span "Visão da empresa" at bounding box center [143, 189] width 48 height 7
click at [150, 188] on span "Visão da empresa" at bounding box center [143, 189] width 48 height 7
click at [40, 69] on button "Articles" at bounding box center [31, 70] width 17 height 13
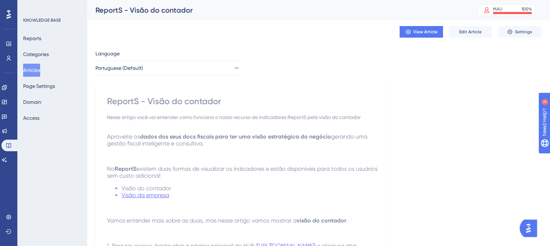
click at [32, 69] on button "Articles" at bounding box center [31, 70] width 17 height 13
click at [38, 66] on button "Articles" at bounding box center [31, 70] width 17 height 13
click at [40, 69] on button "Articles" at bounding box center [31, 70] width 17 height 13
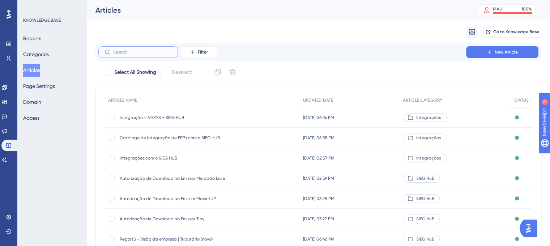
click at [149, 51] on input "text" at bounding box center [142, 52] width 59 height 5
paste input "Adicionando o certificado A1 no SIEG HüB"
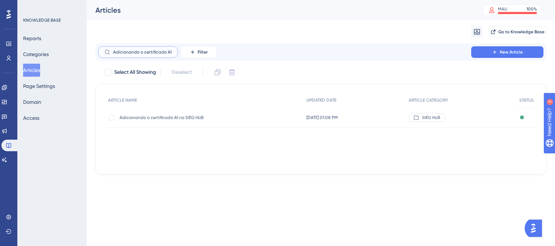
scroll to position [0, 24]
type input "Adicionando o certificado A1 no SIEG HüB"
click at [192, 121] on div "Adicionando o certificado A1 no SIEG HüB Adicionando o certificado A1 no SIEG H…" at bounding box center [178, 117] width 116 height 20
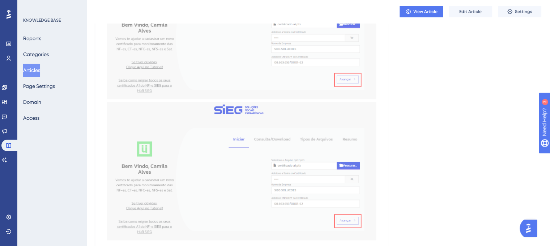
scroll to position [746, 0]
drag, startPoint x: 338, startPoint y: 142, endPoint x: 197, endPoint y: 141, distance: 140.7
click at [467, 13] on span "Edit Article" at bounding box center [470, 12] width 22 height 6
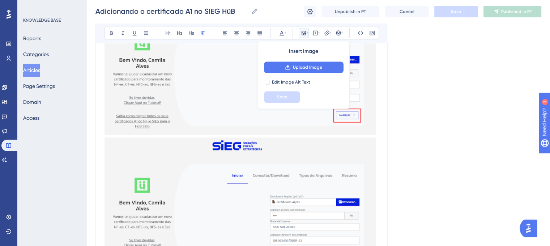
scroll to position [305, 0]
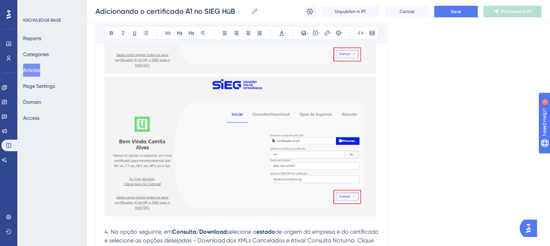
scroll to position [803, 0]
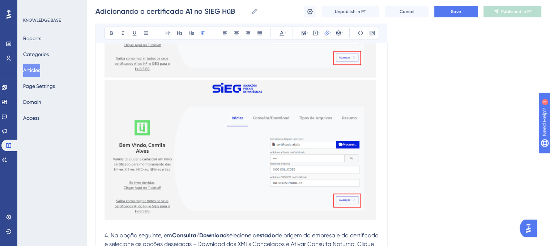
drag, startPoint x: 270, startPoint y: 120, endPoint x: 259, endPoint y: 119, distance: 11.4
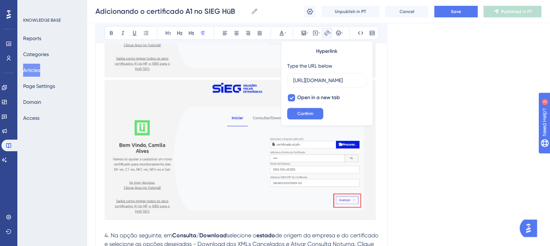
scroll to position [0, 0]
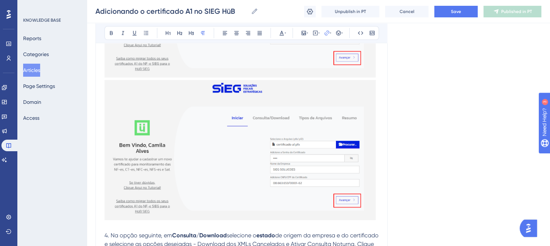
drag, startPoint x: 270, startPoint y: 120, endPoint x: 187, endPoint y: 128, distance: 83.6
drag, startPoint x: 132, startPoint y: 111, endPoint x: 270, endPoint y: 114, distance: 138.1
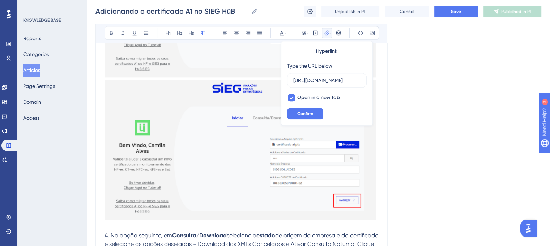
scroll to position [0, 187]
click at [332, 82] on input "[URL][DOMAIN_NAME]" at bounding box center [326, 80] width 67 height 8
type input "[URL][DOMAIN_NAME]"
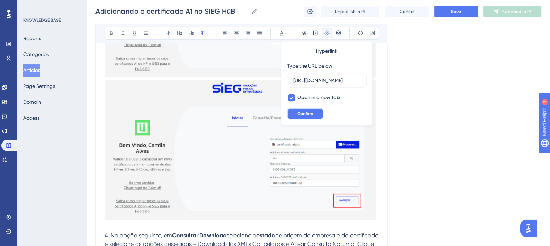
click at [298, 113] on span "Confirm" at bounding box center [305, 114] width 16 height 6
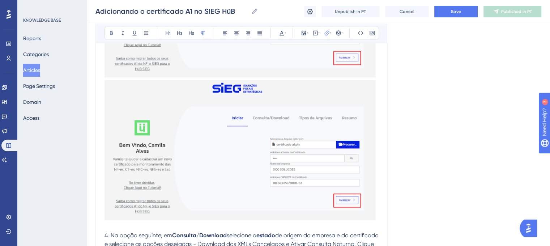
click at [457, 16] on button "Save" at bounding box center [455, 12] width 43 height 12
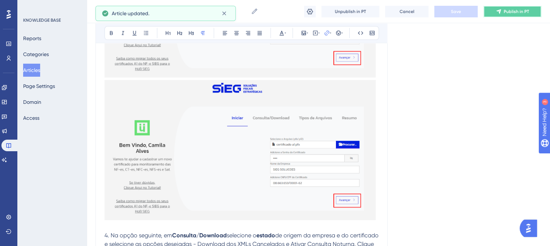
click at [519, 16] on button "Publish in PT" at bounding box center [512, 12] width 58 height 12
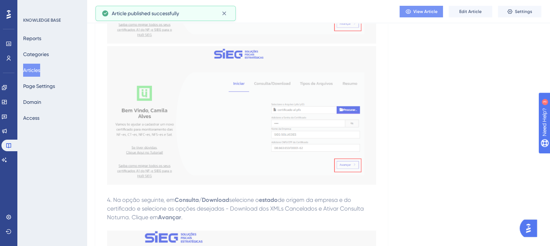
click at [430, 12] on span "View Article" at bounding box center [425, 12] width 24 height 6
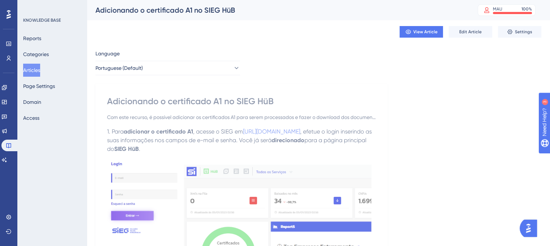
click at [40, 65] on button "Articles" at bounding box center [31, 70] width 17 height 13
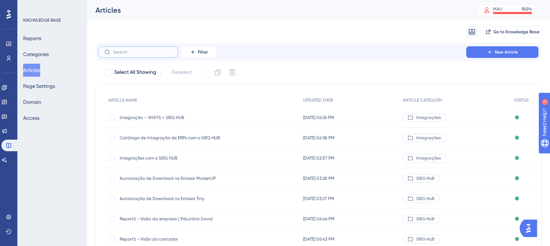
click at [142, 50] on input "text" at bounding box center [142, 52] width 59 height 5
paste input "Adicionando o certificado A1 para captura de NFS-e Nacional"
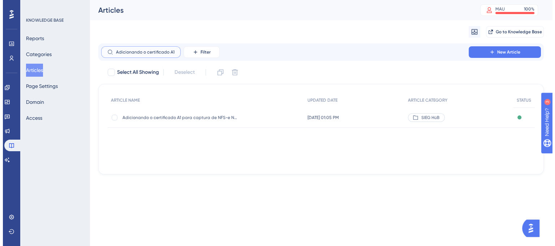
scroll to position [0, 64]
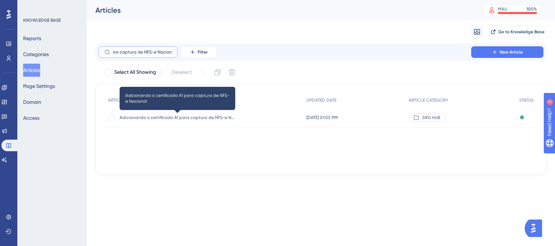
type input "Adicionando o certificado A1 para captura de NFS-e Nacional"
click at [187, 117] on span "Adicionando o certificado A1 para captura de NFS-e Nacional" at bounding box center [178, 118] width 116 height 6
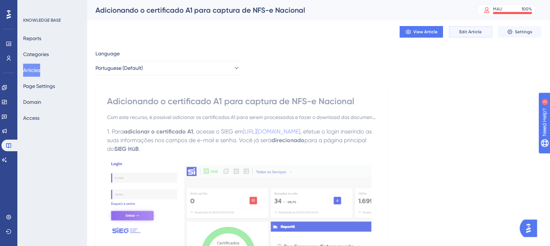
click at [470, 30] on span "Edit Article" at bounding box center [470, 32] width 22 height 6
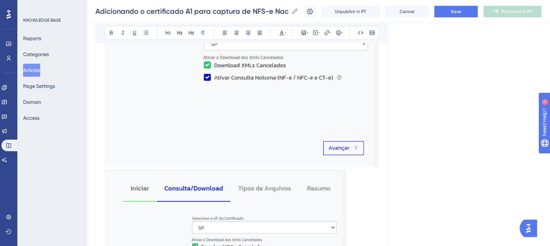
scroll to position [1437, 0]
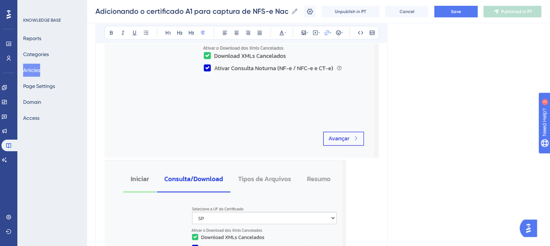
drag, startPoint x: 321, startPoint y: 184, endPoint x: 104, endPoint y: 180, distance: 216.6
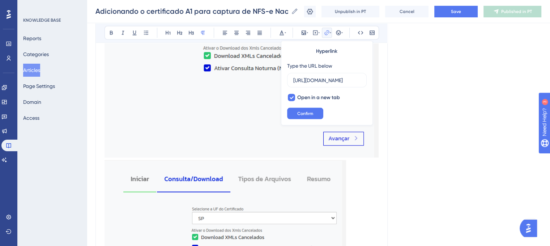
scroll to position [0, 189]
click at [330, 78] on input "[URL][DOMAIN_NAME]" at bounding box center [326, 80] width 67 height 8
paste input "[URL][DOMAIN_NAME]"
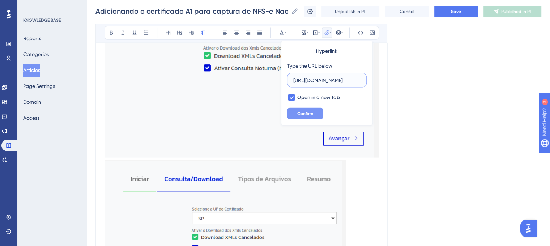
type input "[URL][DOMAIN_NAME]"
click at [301, 113] on span "Confirm" at bounding box center [305, 114] width 16 height 6
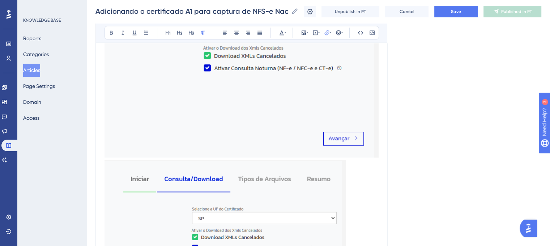
click at [455, 12] on button "Save" at bounding box center [455, 12] width 43 height 12
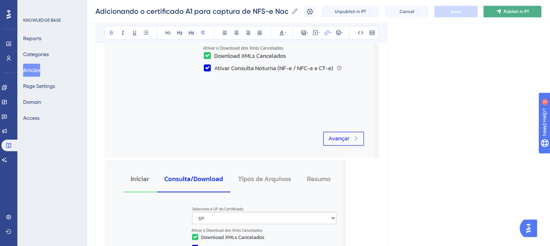
click at [508, 11] on button "Publish in PT" at bounding box center [512, 12] width 58 height 12
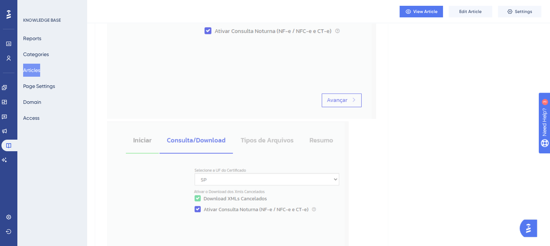
click at [414, 142] on div "Language Portuguese (Default) Adicionando o certificado A1 para captura de NFS-…" at bounding box center [318, 76] width 446 height 2934
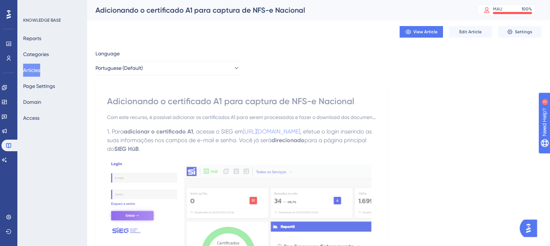
click at [298, 132] on span "[URL][DOMAIN_NAME]" at bounding box center [271, 131] width 57 height 7
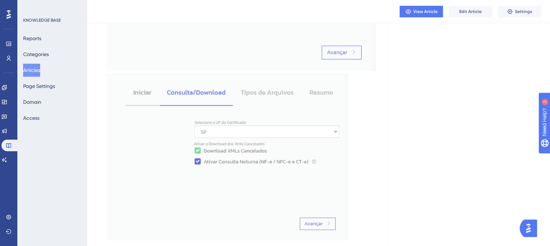
scroll to position [1498, 0]
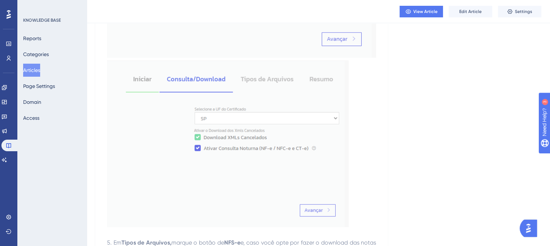
click at [39, 70] on button "Articles" at bounding box center [31, 70] width 17 height 13
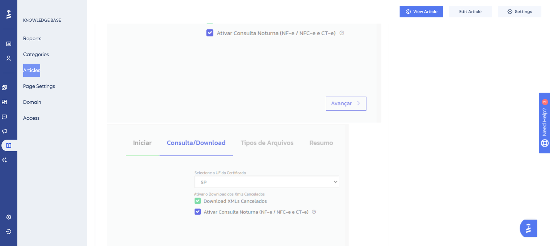
click at [32, 72] on button "Articles" at bounding box center [31, 70] width 17 height 13
click at [38, 69] on button "Articles" at bounding box center [31, 70] width 17 height 13
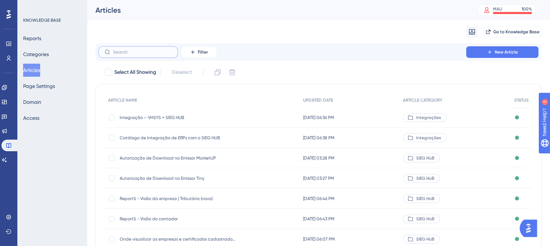
click at [139, 54] on input "text" at bounding box center [142, 52] width 59 height 5
paste input "Permissão de Acesso"
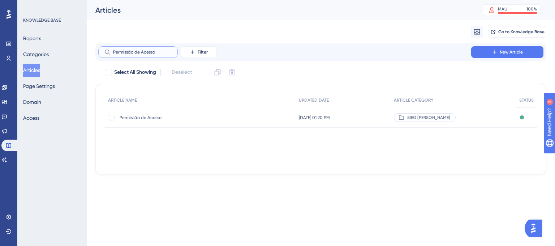
type input "Permissão de Acesso"
click at [148, 114] on div "Permissão de Acesso Permissão de Acesso" at bounding box center [178, 117] width 116 height 20
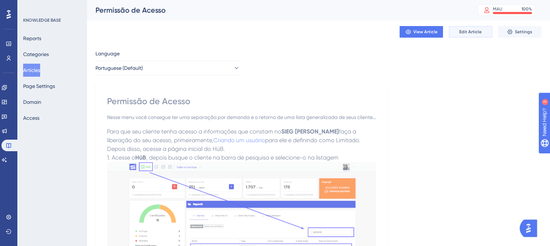
click at [472, 34] on span "Edit Article" at bounding box center [470, 32] width 22 height 6
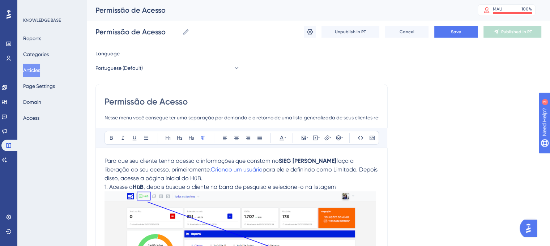
click at [197, 175] on p "Para que seu cliente tenha acesso a informações que constam no SIEG [PERSON_NAM…" at bounding box center [241, 170] width 274 height 26
click at [165, 170] on span "faça a liberação do seu acesso, primeiramente," at bounding box center [229, 165] width 251 height 16
drag, startPoint x: 218, startPoint y: 170, endPoint x: 168, endPoint y: 170, distance: 49.9
click at [211, 170] on span "Criando um usuário" at bounding box center [237, 169] width 52 height 7
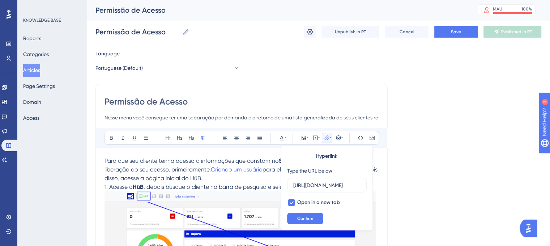
scroll to position [0, 93]
click at [327, 187] on input "[URL][DOMAIN_NAME]" at bounding box center [326, 185] width 67 height 8
type input "[URL][DOMAIN_NAME]"
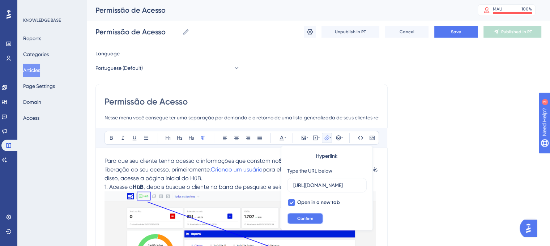
click at [311, 216] on span "Confirm" at bounding box center [305, 219] width 16 height 6
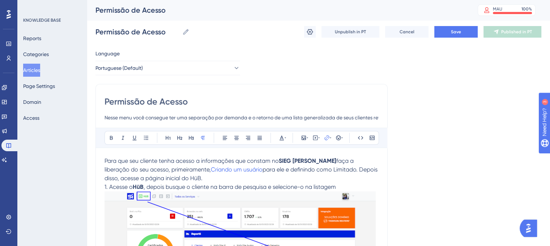
click at [470, 33] on button "Save" at bounding box center [455, 32] width 43 height 12
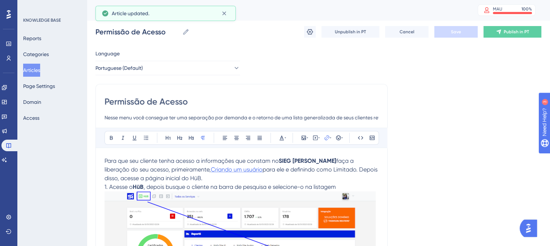
click at [211, 169] on span "Criando um usuário" at bounding box center [237, 169] width 52 height 7
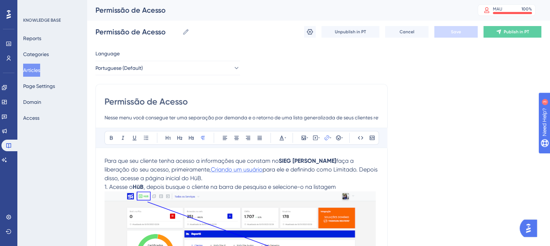
click at [211, 169] on span "Criando um usuário" at bounding box center [237, 169] width 52 height 7
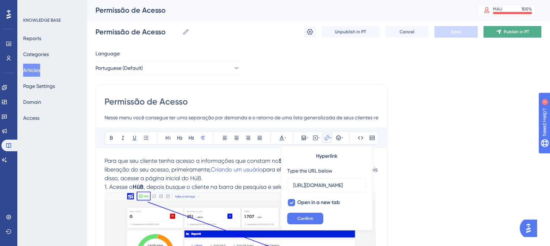
click at [505, 34] on span "Publish in PT" at bounding box center [516, 32] width 25 height 6
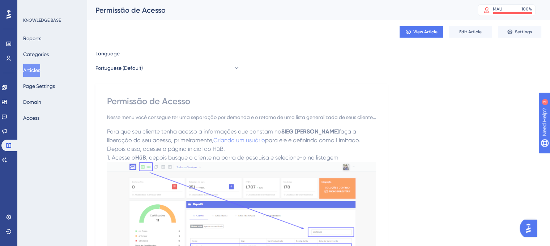
click at [425, 33] on span "View Article" at bounding box center [425, 32] width 24 height 6
click at [25, 72] on button "Articles" at bounding box center [31, 70] width 17 height 13
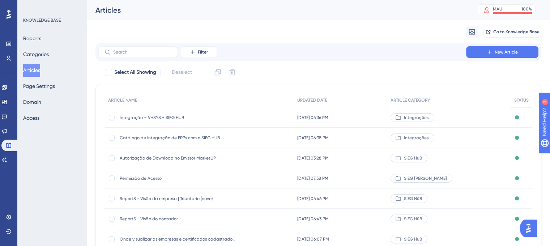
click at [162, 116] on span "Integração – VHSYS + SIEG HUB" at bounding box center [178, 118] width 116 height 6
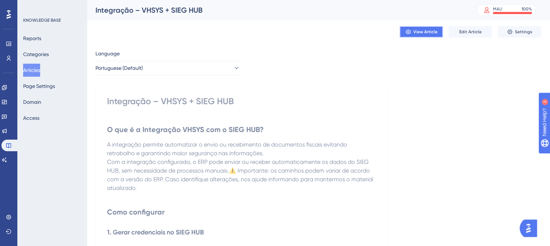
click at [422, 32] on span "View Article" at bounding box center [425, 32] width 24 height 6
